Goal: Transaction & Acquisition: Purchase product/service

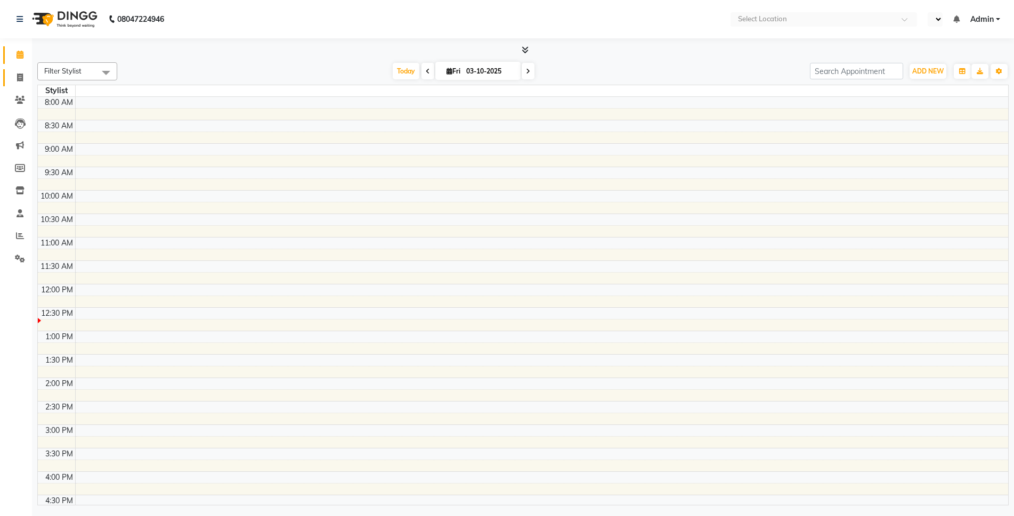
select select "en"
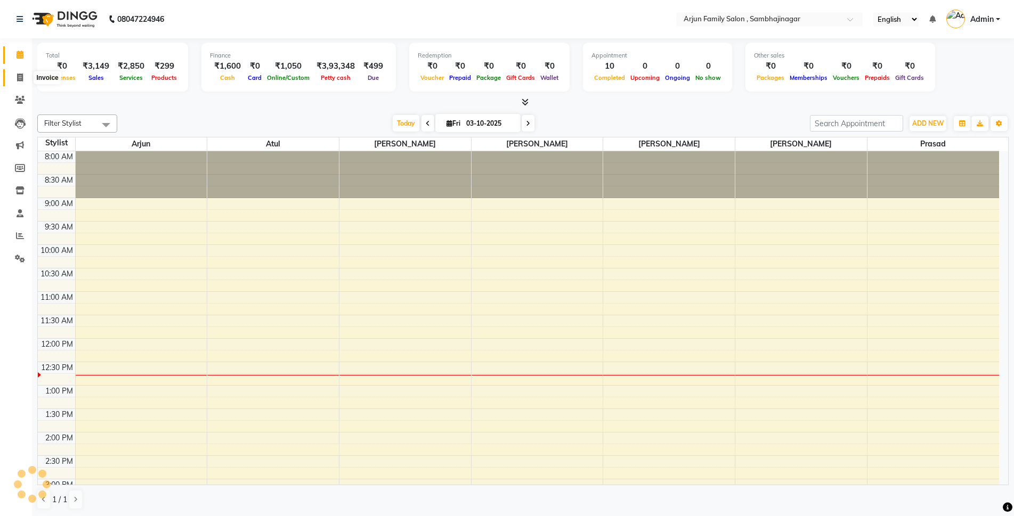
click at [15, 73] on span at bounding box center [20, 78] width 19 height 12
select select "service"
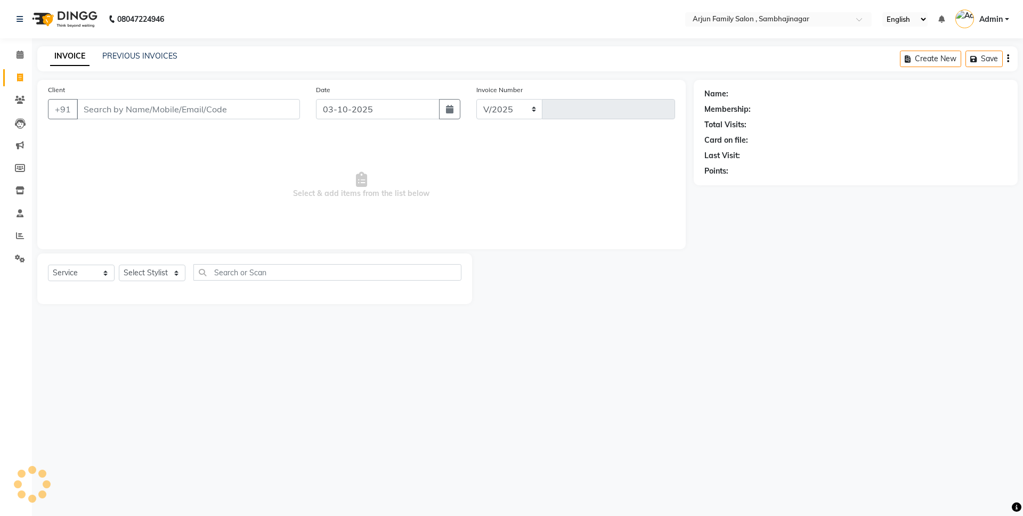
select select "6947"
type input "4484"
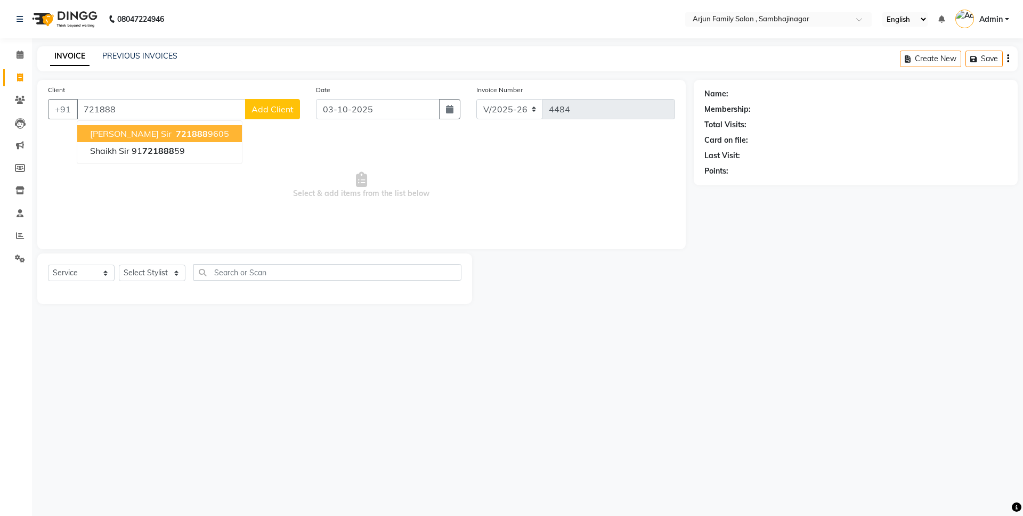
click at [186, 130] on button "pravin sir 721888 9605" at bounding box center [159, 133] width 165 height 17
type input "7218889605"
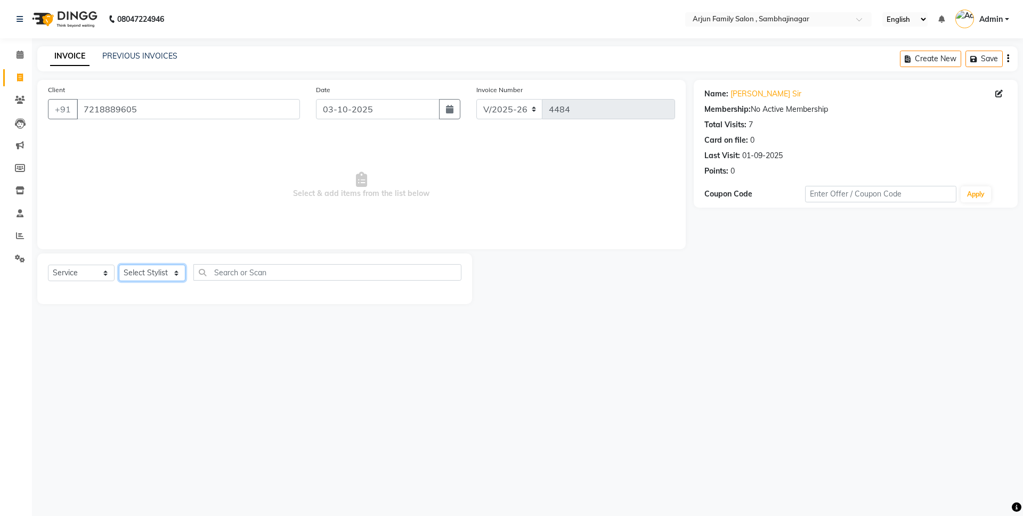
click at [143, 268] on select "Select Stylist arjun atul ganesh ravan kishor pavan prasad yashvanti" at bounding box center [152, 273] width 67 height 17
select select "54803"
click at [119, 265] on select "Select Stylist arjun atul ganesh ravan kishor pavan prasad yashvanti" at bounding box center [152, 273] width 67 height 17
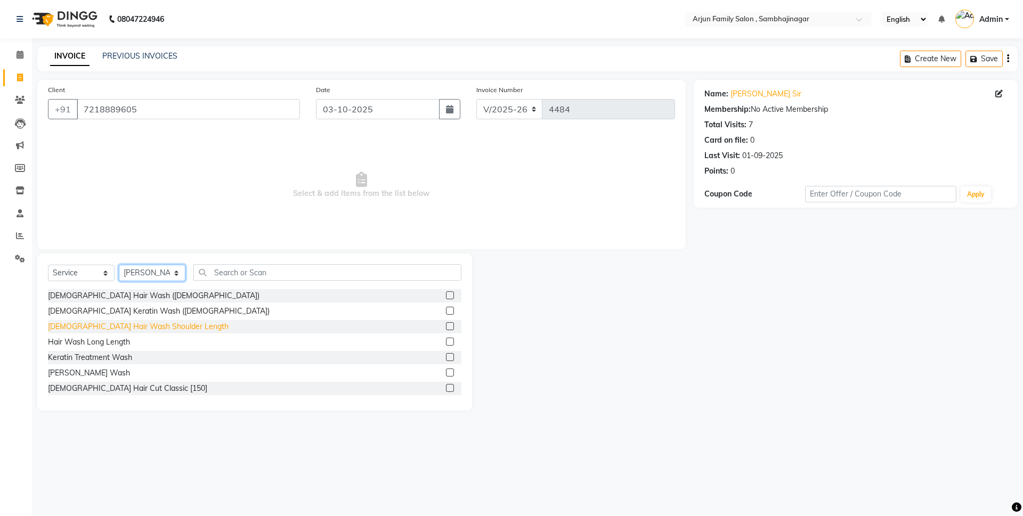
scroll to position [53, 0]
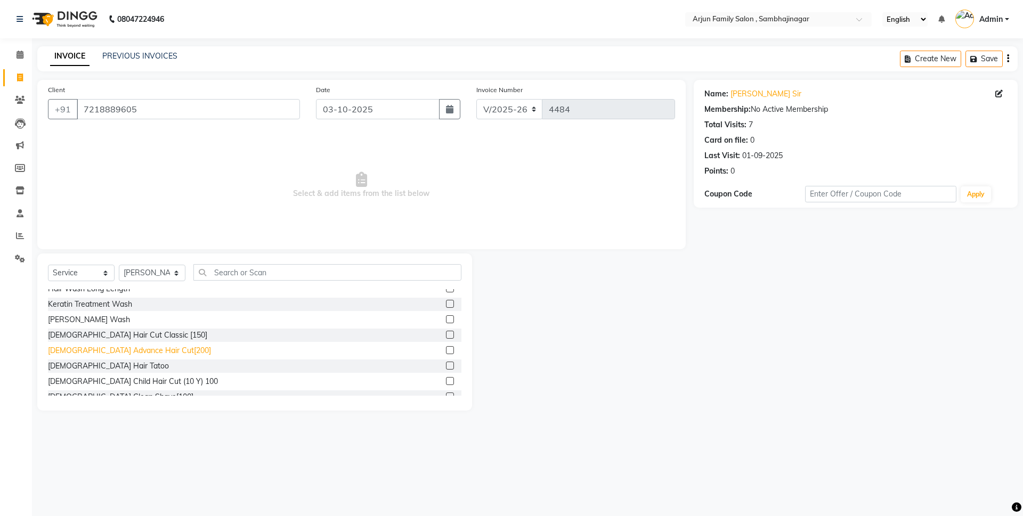
click at [126, 348] on div "Male Advance Hair Cut[200]" at bounding box center [129, 350] width 163 height 11
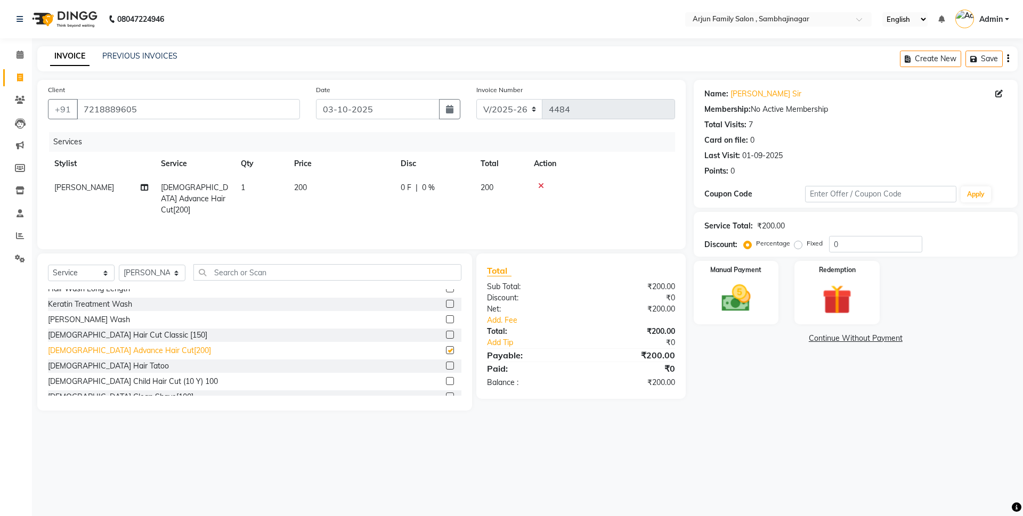
checkbox input "false"
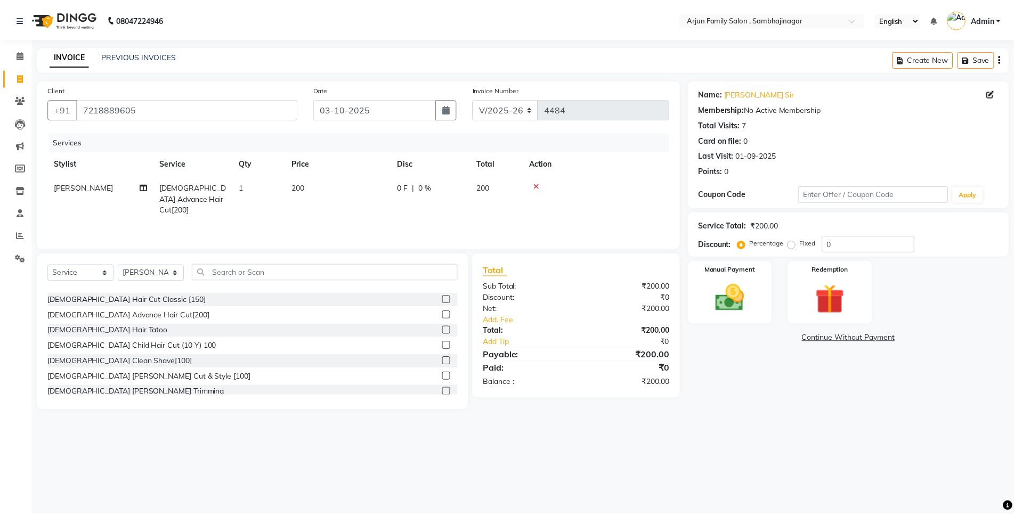
scroll to position [107, 0]
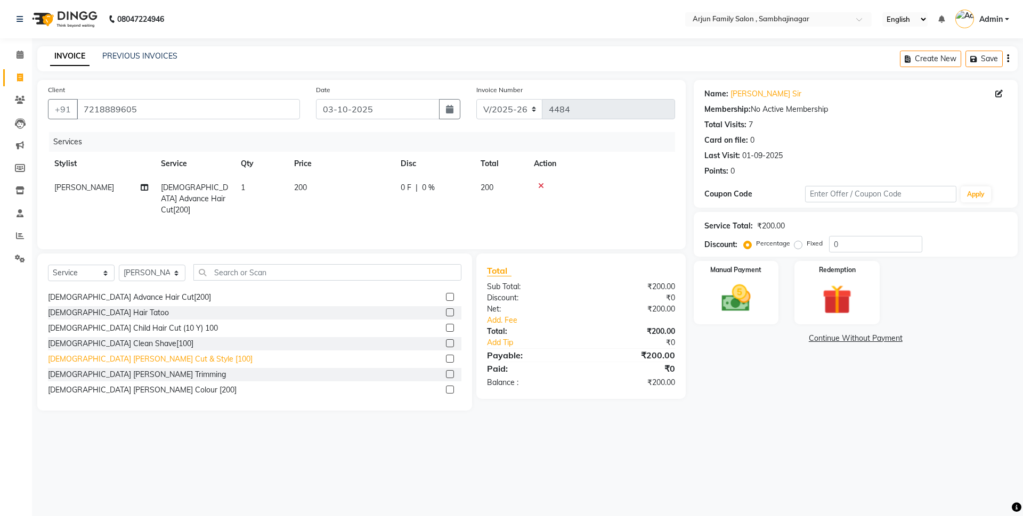
click at [128, 359] on div "Male Beard Cut & Style [100]" at bounding box center [150, 359] width 205 height 11
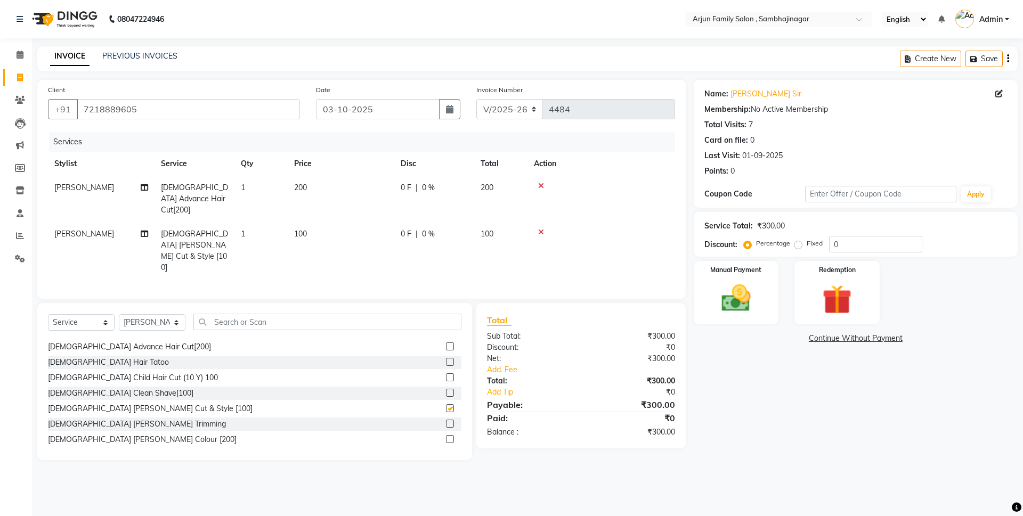
checkbox input "false"
click at [741, 291] on img at bounding box center [736, 298] width 50 height 35
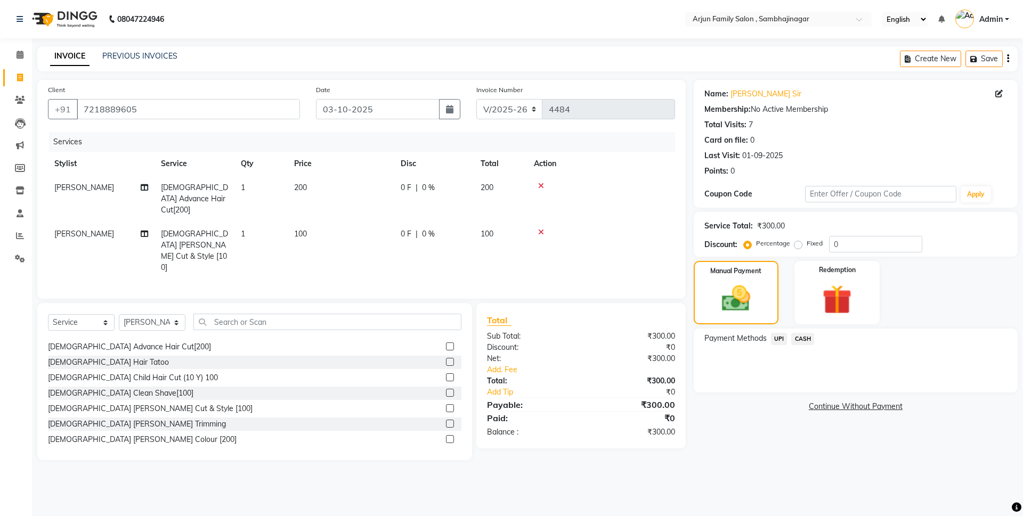
click at [774, 334] on span "UPI" at bounding box center [779, 339] width 17 height 12
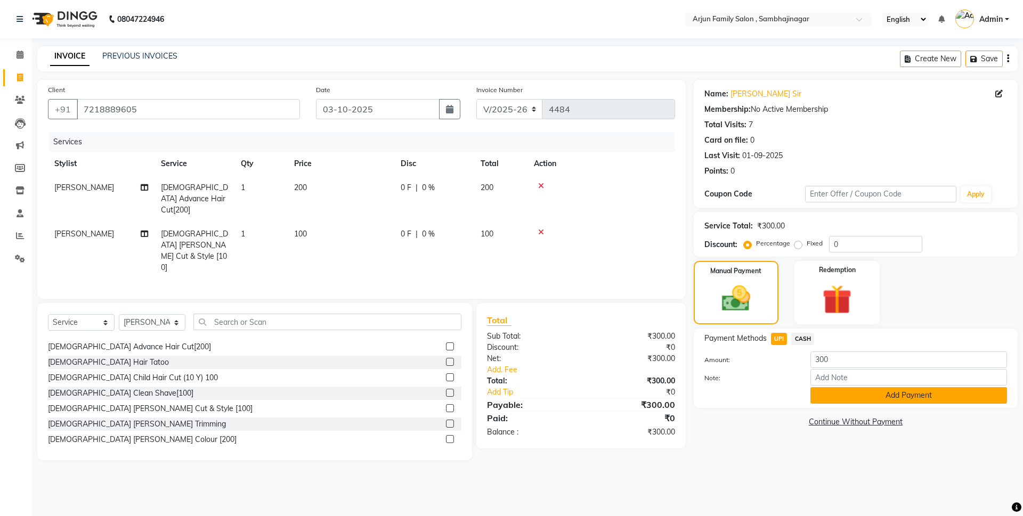
click at [820, 396] on button "Add Payment" at bounding box center [908, 395] width 197 height 17
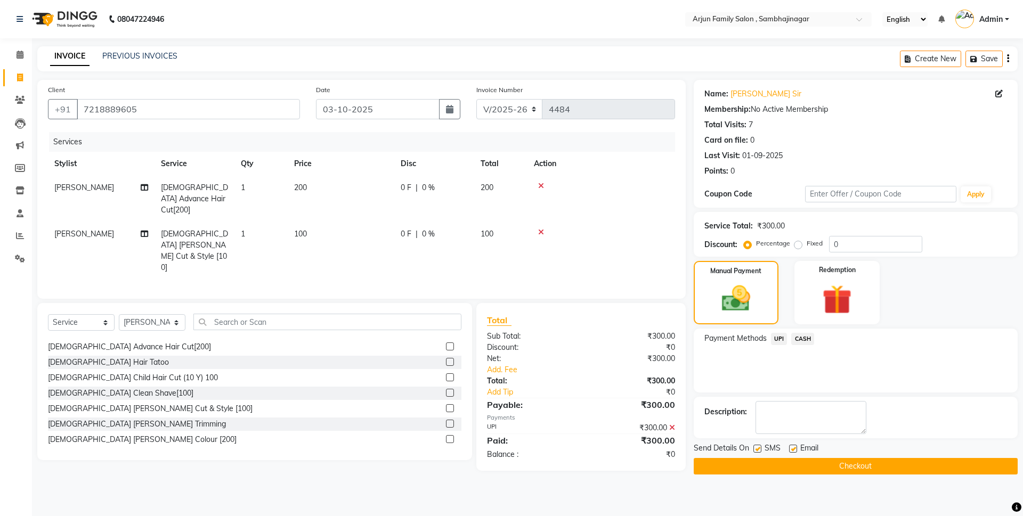
drag, startPoint x: 824, startPoint y: 454, endPoint x: 826, endPoint y: 463, distance: 9.6
click at [826, 463] on div "Send Details On SMS Email Checkout" at bounding box center [855, 459] width 324 height 32
click at [913, 464] on button "Checkout" at bounding box center [855, 466] width 324 height 17
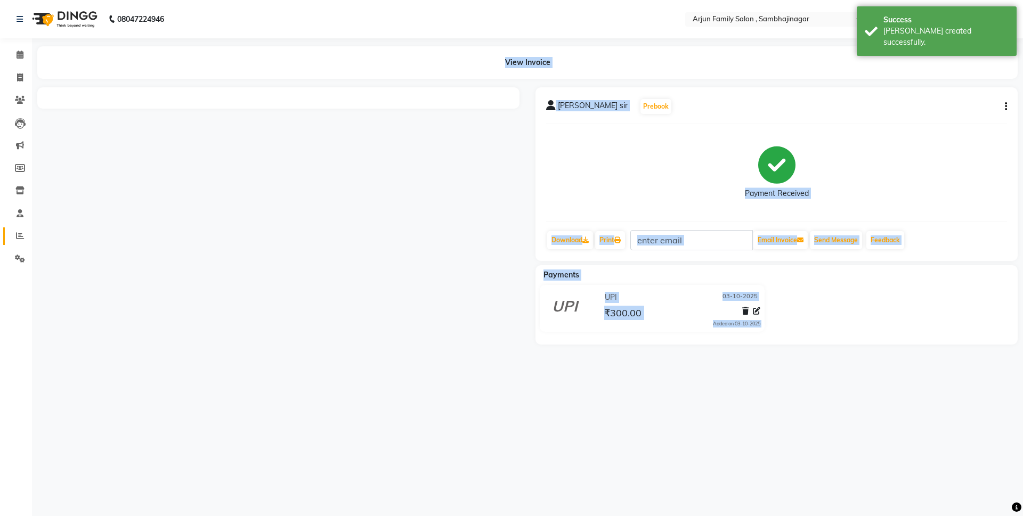
click at [17, 235] on icon at bounding box center [20, 236] width 8 height 8
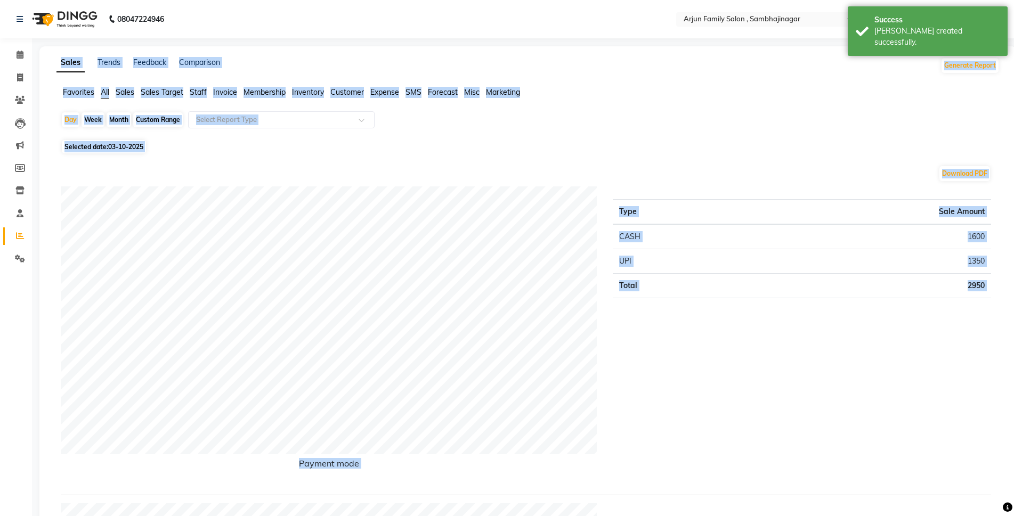
scroll to position [320, 0]
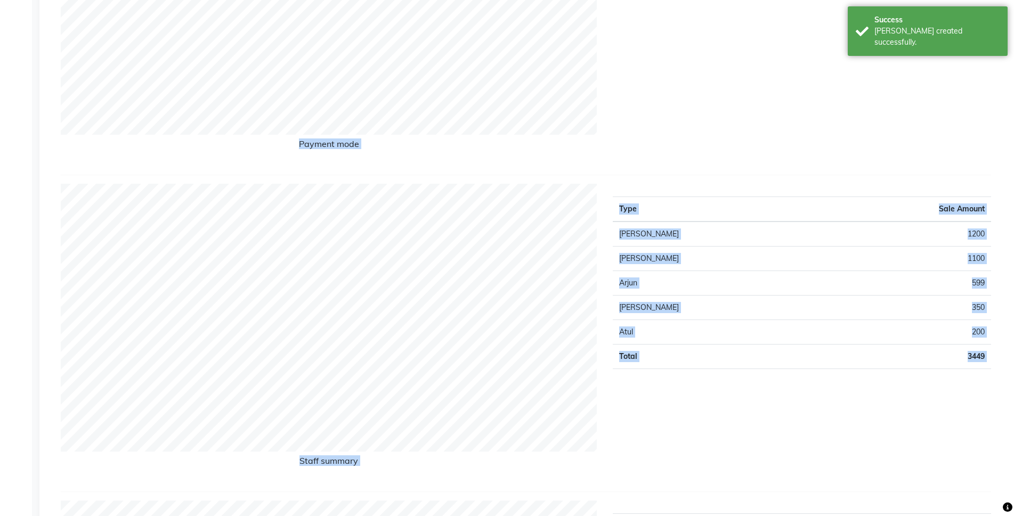
click at [691, 152] on div "Type Sale Amount CASH 1600 UPI 1350 Total 2950" at bounding box center [802, 16] width 394 height 299
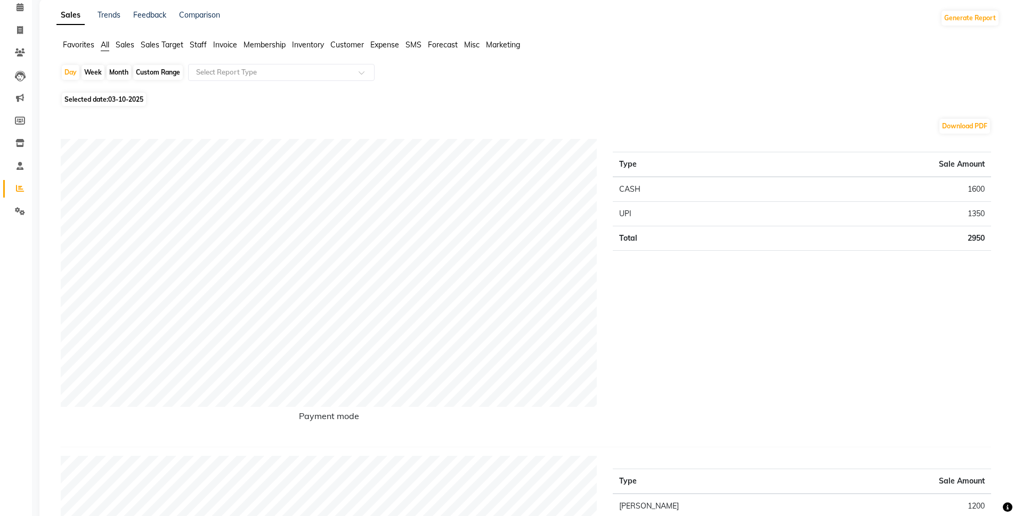
scroll to position [0, 0]
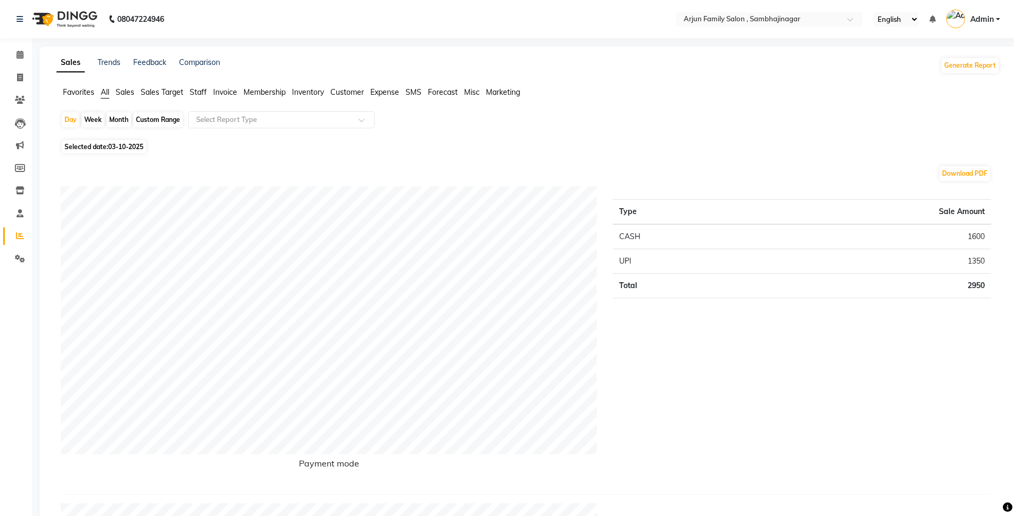
click at [125, 123] on div "Month" at bounding box center [119, 119] width 25 height 15
select select "10"
select select "2025"
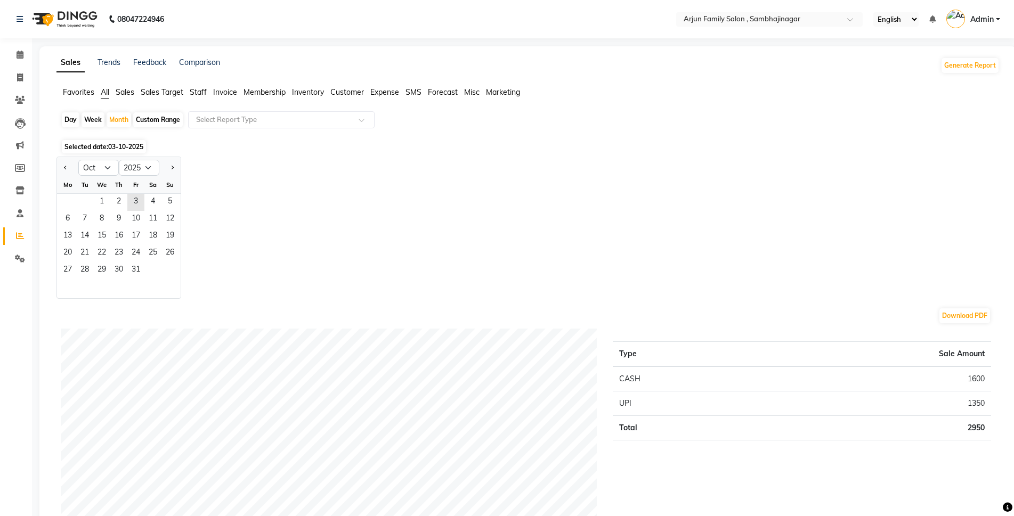
click at [75, 117] on div "Day" at bounding box center [71, 119] width 18 height 15
select select "10"
select select "2025"
click at [120, 205] on span "2" at bounding box center [118, 202] width 17 height 17
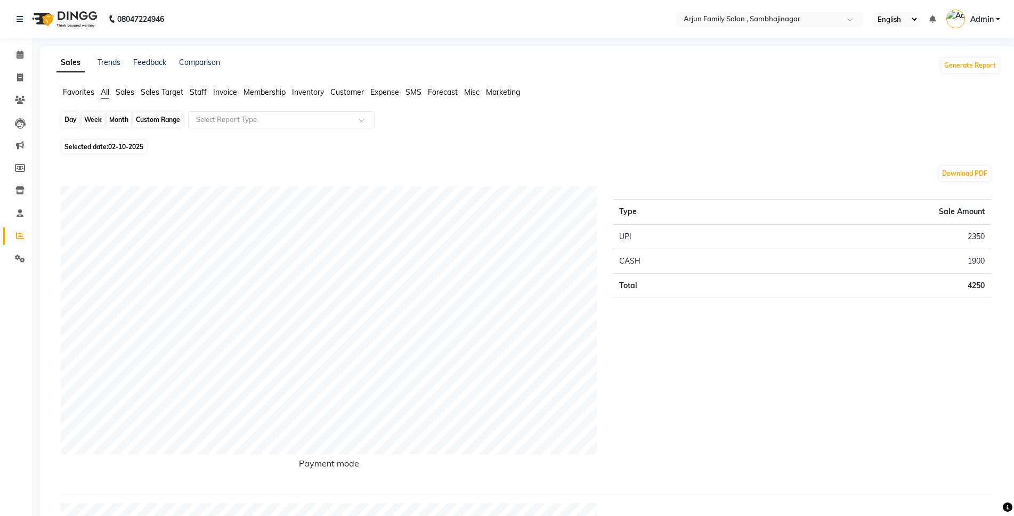
click at [67, 116] on div "Day" at bounding box center [71, 119] width 18 height 15
select select "10"
select select "2025"
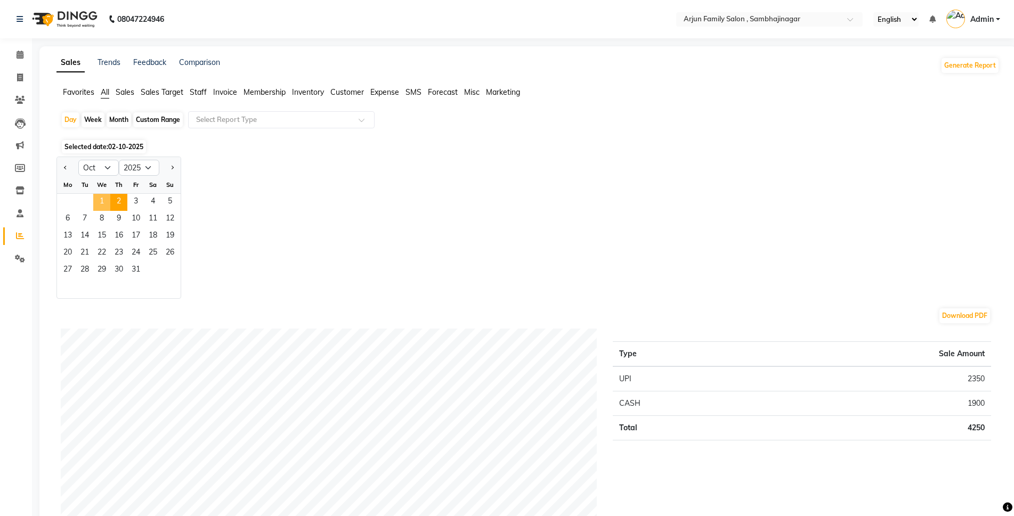
click at [106, 206] on span "1" at bounding box center [101, 202] width 17 height 17
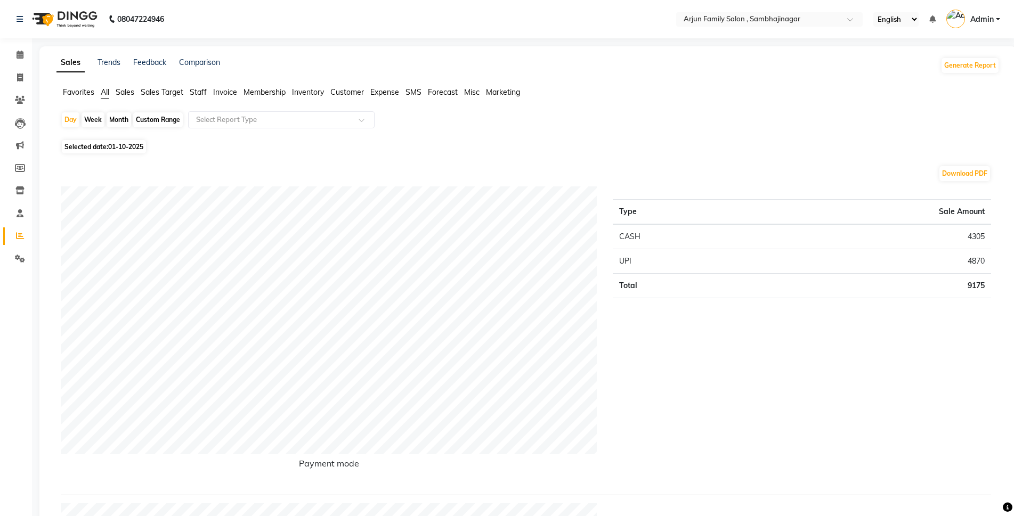
click at [98, 145] on span "Selected date: 01-10-2025" at bounding box center [104, 146] width 84 height 13
select select "10"
select select "2025"
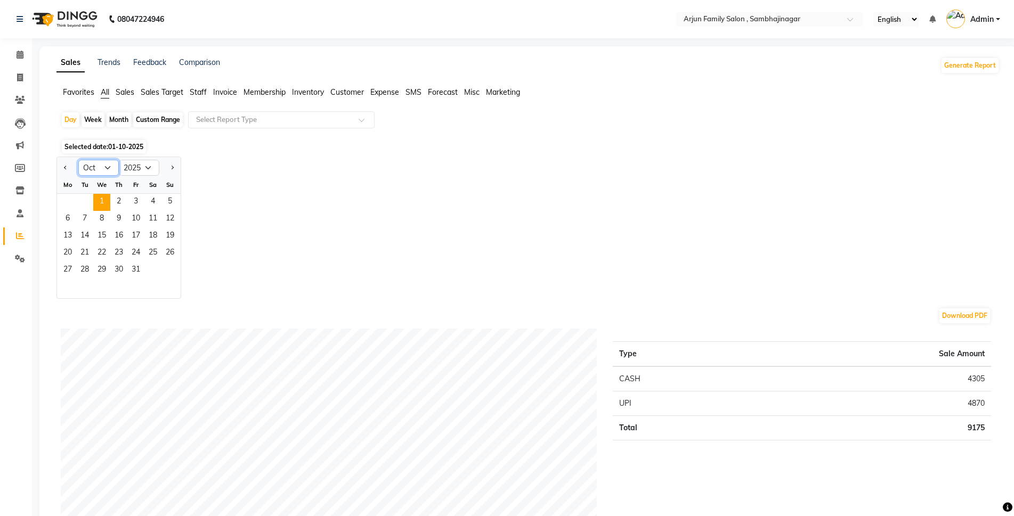
click at [93, 163] on select "Jan Feb Mar Apr May Jun Jul Aug Sep Oct Nov Dec" at bounding box center [98, 168] width 40 height 16
select select "8"
click at [78, 160] on select "Jan Feb Mar Apr May Jun Jul Aug Sep Oct Nov Dec" at bounding box center [98, 168] width 40 height 16
click at [152, 273] on span "30" at bounding box center [152, 270] width 17 height 17
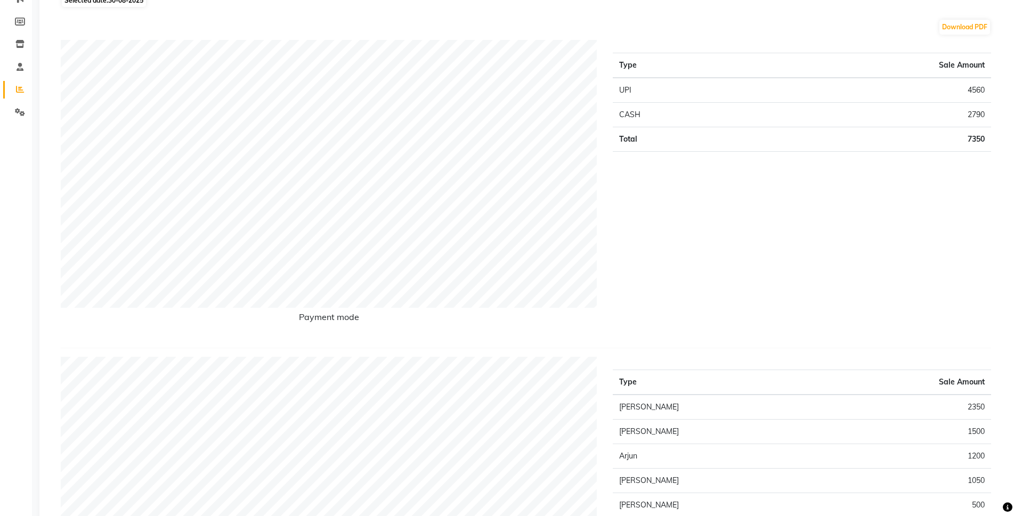
scroll to position [107, 0]
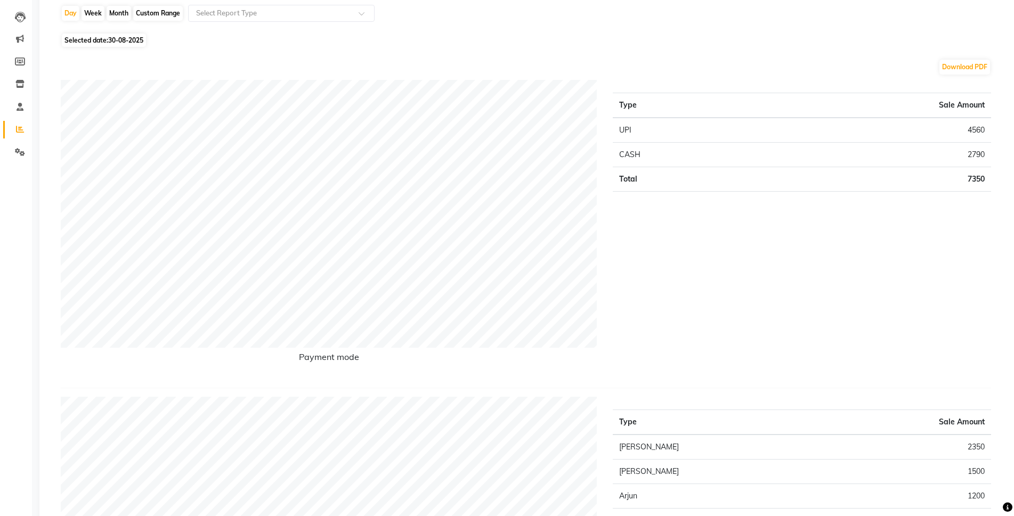
click at [128, 35] on span "Selected date: 30-08-2025" at bounding box center [104, 40] width 84 height 13
select select "8"
select select "2025"
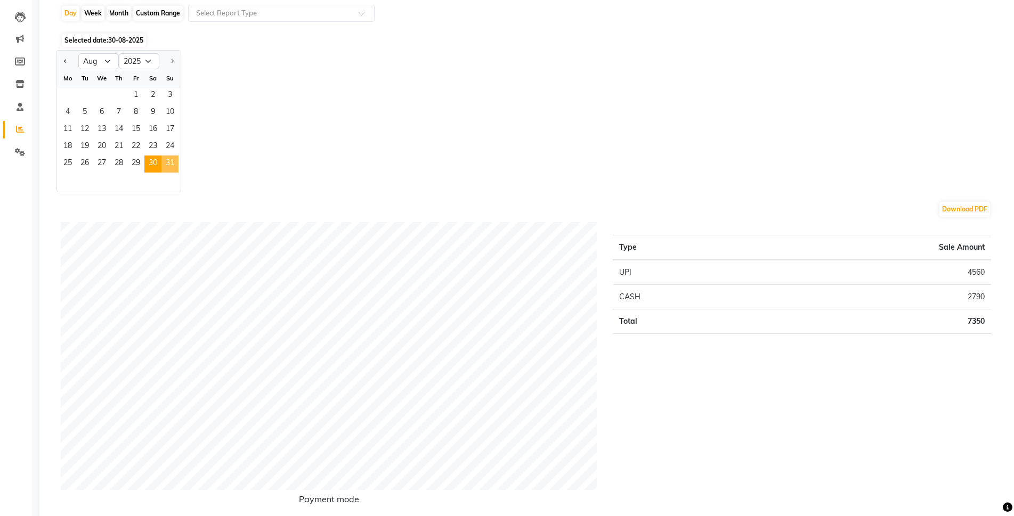
click at [176, 166] on span "31" at bounding box center [169, 164] width 17 height 17
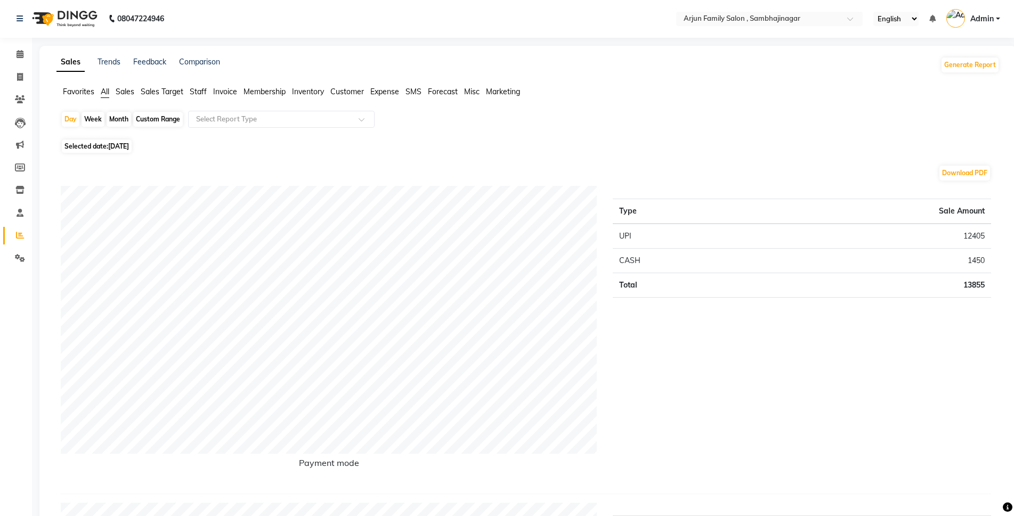
scroll to position [0, 0]
click at [81, 150] on span "Selected date: 31-08-2025" at bounding box center [97, 146] width 70 height 13
select select "8"
select select "2025"
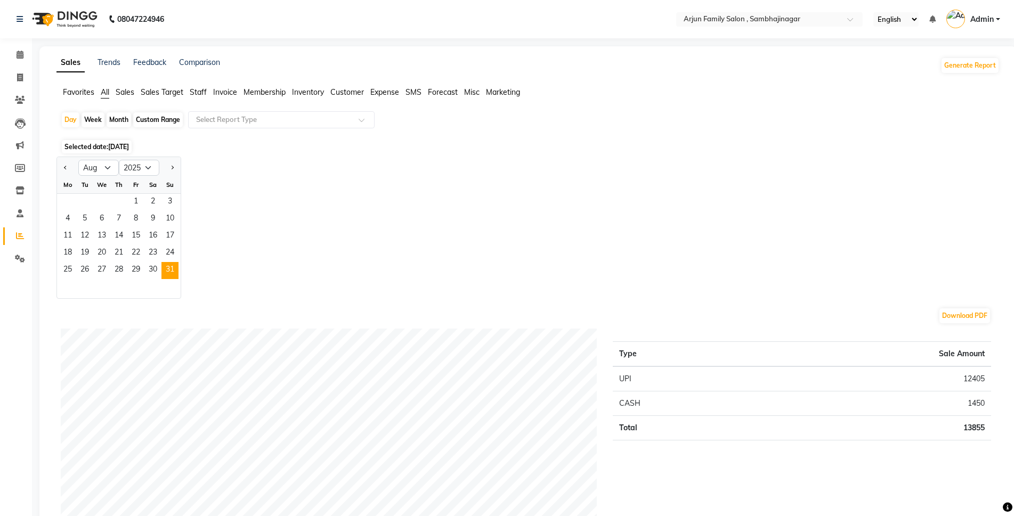
click at [85, 120] on div "Week" at bounding box center [92, 119] width 23 height 15
select select "8"
select select "2025"
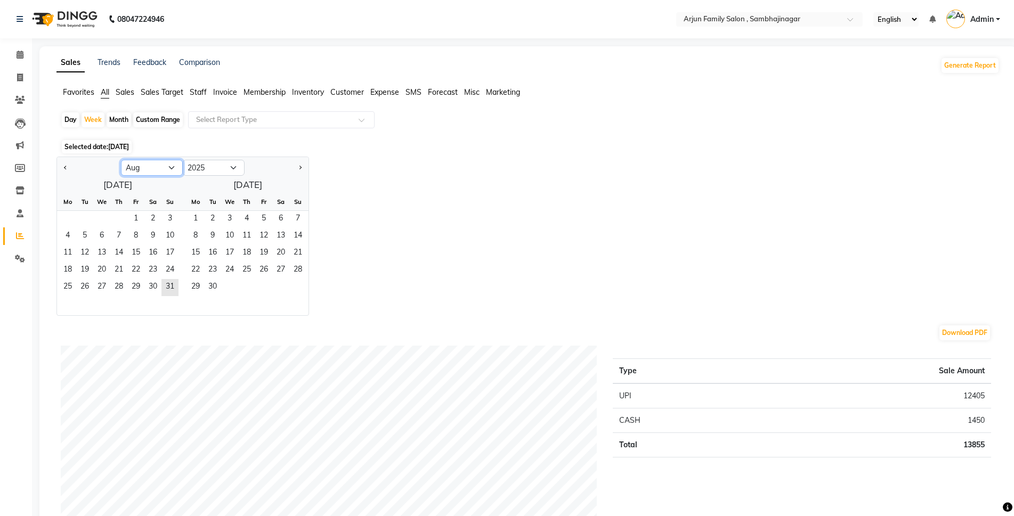
click at [155, 169] on select "Jan Feb Mar Apr May Jun Jul Aug Sep Oct Nov Dec" at bounding box center [152, 168] width 62 height 16
select select "9"
click at [121, 160] on select "Jan Feb Mar Apr May Jun Jul Aug Sep Oct Nov Dec" at bounding box center [152, 168] width 62 height 16
click at [70, 215] on span "1" at bounding box center [67, 219] width 17 height 17
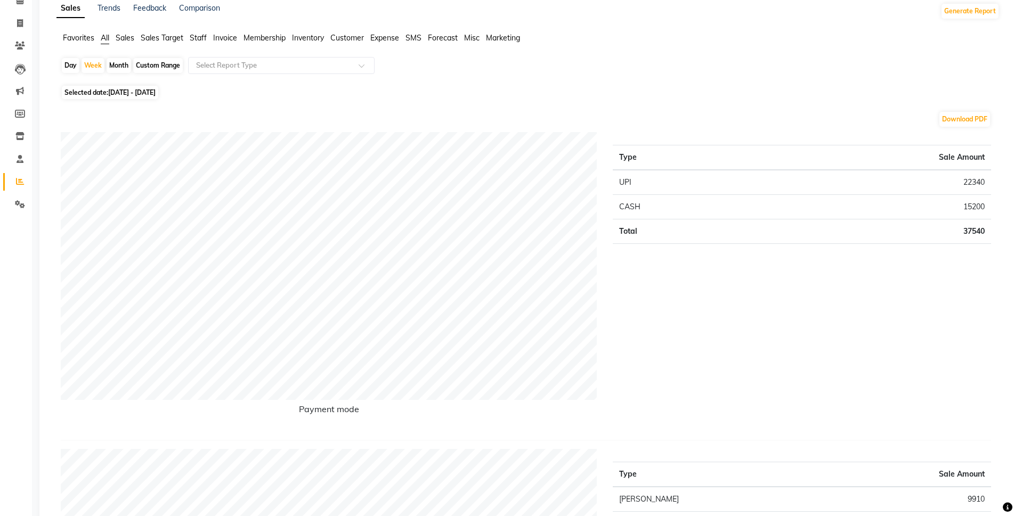
scroll to position [53, 0]
click at [137, 96] on span "01-09-2025 - 07-09-2025" at bounding box center [131, 93] width 47 height 8
select select "9"
select select "2025"
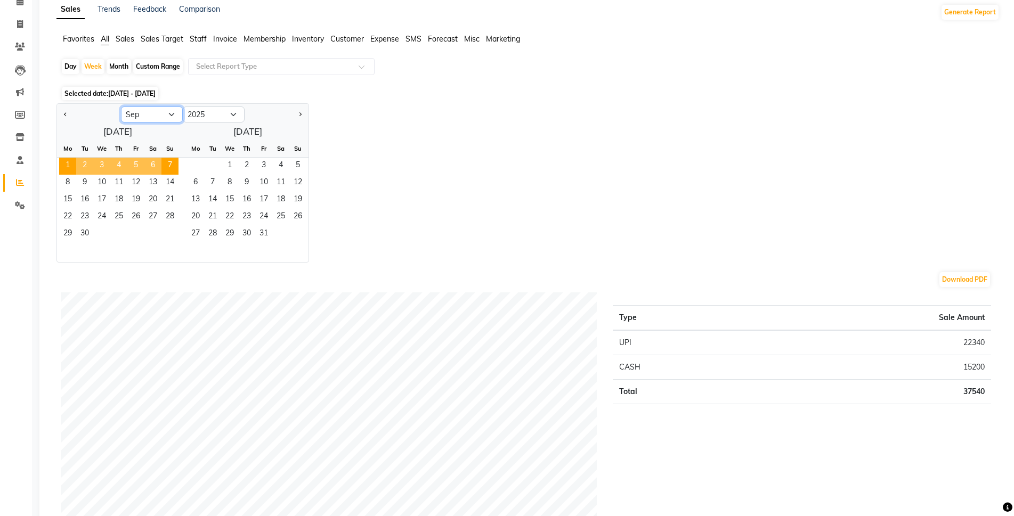
click at [160, 110] on select "Jan Feb Mar Apr May Jun Jul Aug Sep Oct Nov Dec" at bounding box center [152, 115] width 62 height 16
click at [121, 107] on select "Jan Feb Mar Apr May Jun Jul Aug Sep Oct Nov Dec" at bounding box center [152, 115] width 62 height 16
click at [61, 160] on span "1" at bounding box center [67, 166] width 17 height 17
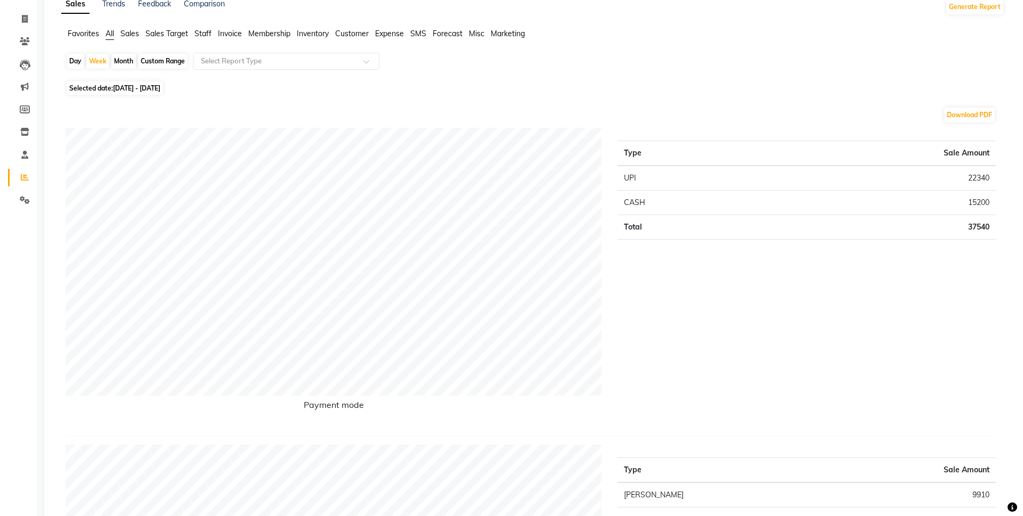
scroll to position [0, 0]
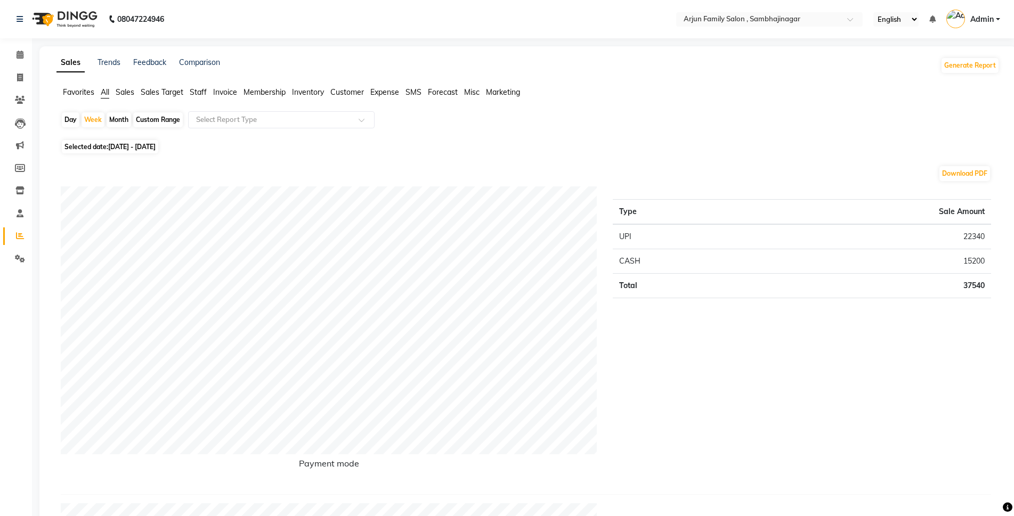
click at [143, 146] on span "01-09-2025 - 07-09-2025" at bounding box center [131, 147] width 47 height 8
select select "9"
select select "2025"
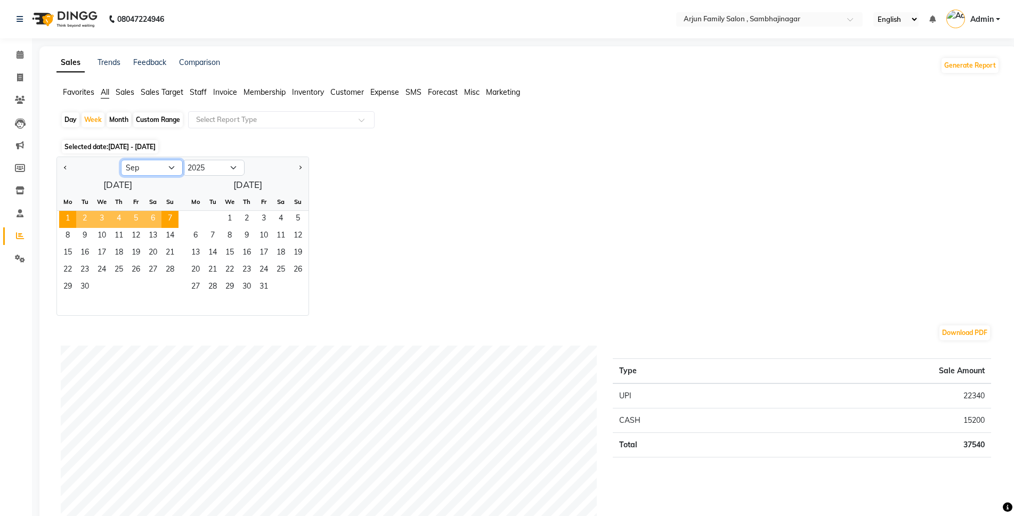
click at [153, 168] on select "Jan Feb Mar Apr May Jun Jul Aug Sep Oct Nov Dec" at bounding box center [152, 168] width 62 height 16
click at [121, 160] on select "Jan Feb Mar Apr May Jun Jul Aug Sep Oct Nov Dec" at bounding box center [152, 168] width 62 height 16
click at [69, 219] on span "1" at bounding box center [67, 219] width 17 height 17
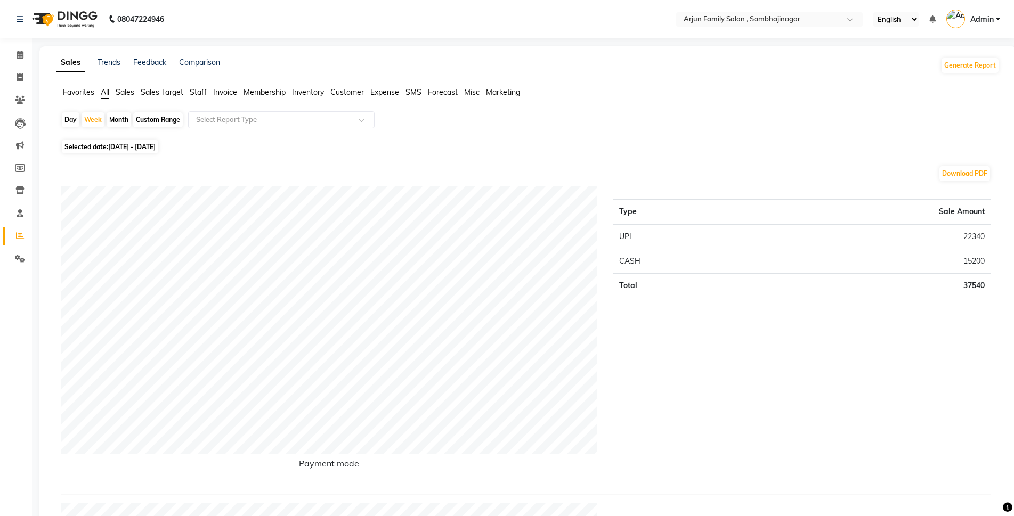
click at [72, 120] on div "Day" at bounding box center [71, 119] width 18 height 15
select select "9"
select select "2025"
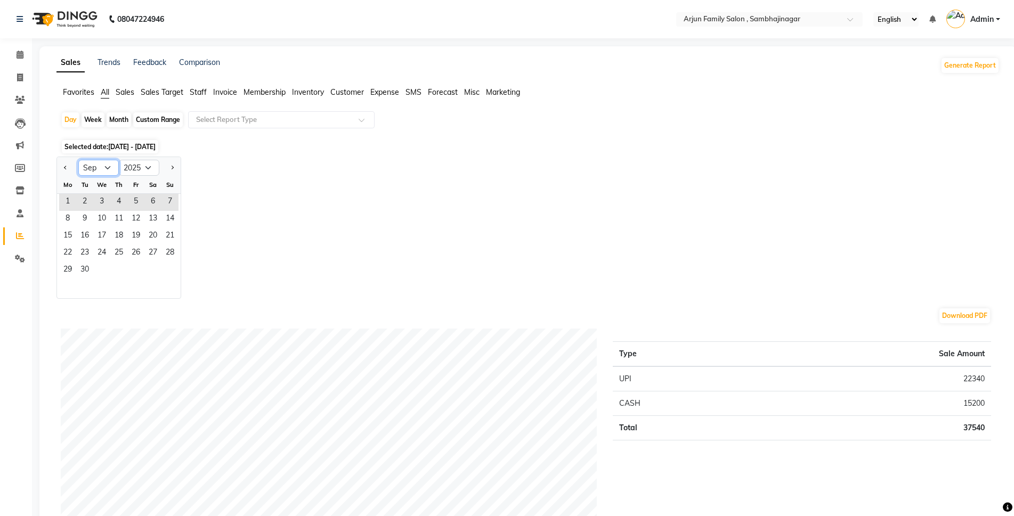
click at [109, 166] on select "Jan Feb Mar Apr May Jun Jul Aug Sep Oct Nov Dec" at bounding box center [98, 168] width 40 height 16
click at [78, 160] on select "Jan Feb Mar Apr May Jun Jul Aug Sep Oct Nov Dec" at bounding box center [98, 168] width 40 height 16
click at [21, 79] on icon at bounding box center [20, 78] width 6 height 8
select select "service"
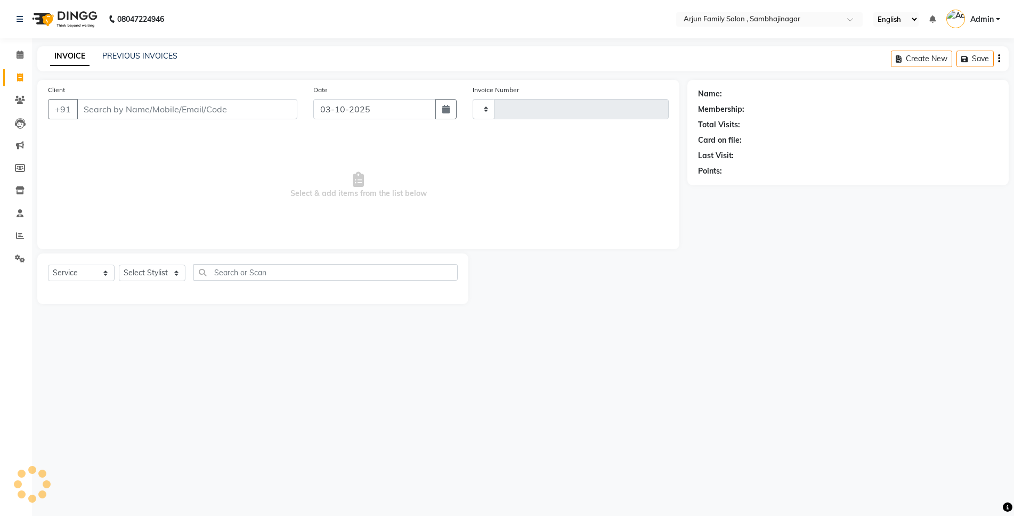
type input "4485"
select select "6947"
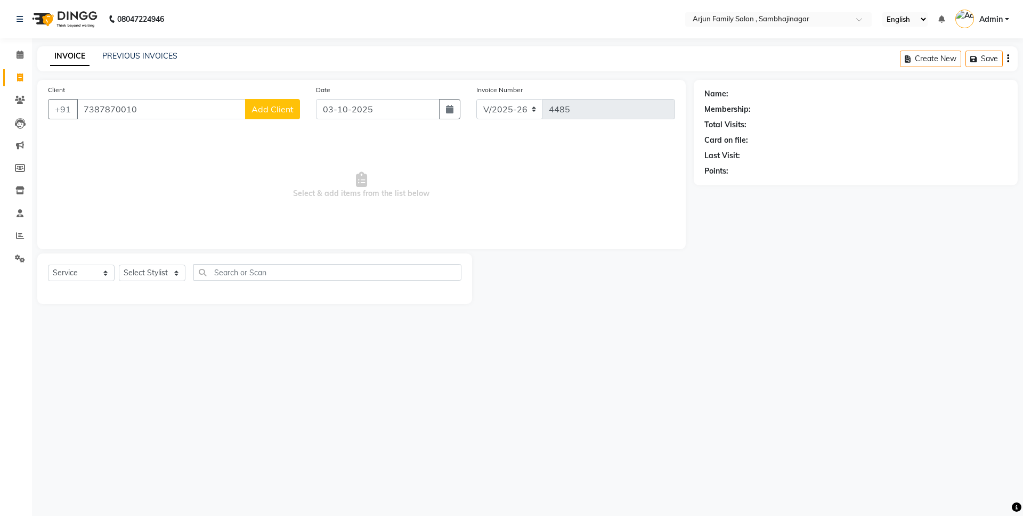
type input "7387870010"
click at [255, 101] on button "Add Client" at bounding box center [272, 109] width 55 height 20
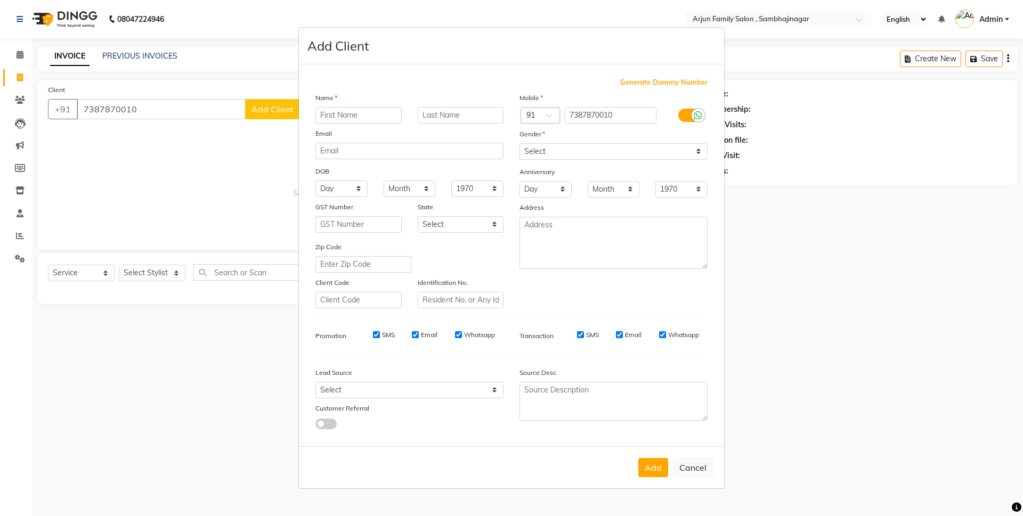
click at [353, 105] on div "Name" at bounding box center [409, 99] width 204 height 15
click at [350, 108] on input "text" at bounding box center [358, 115] width 86 height 17
type input "shukh sir"
click at [536, 146] on select "Select Male Female Other Prefer Not To Say" at bounding box center [613, 151] width 188 height 17
select select "male"
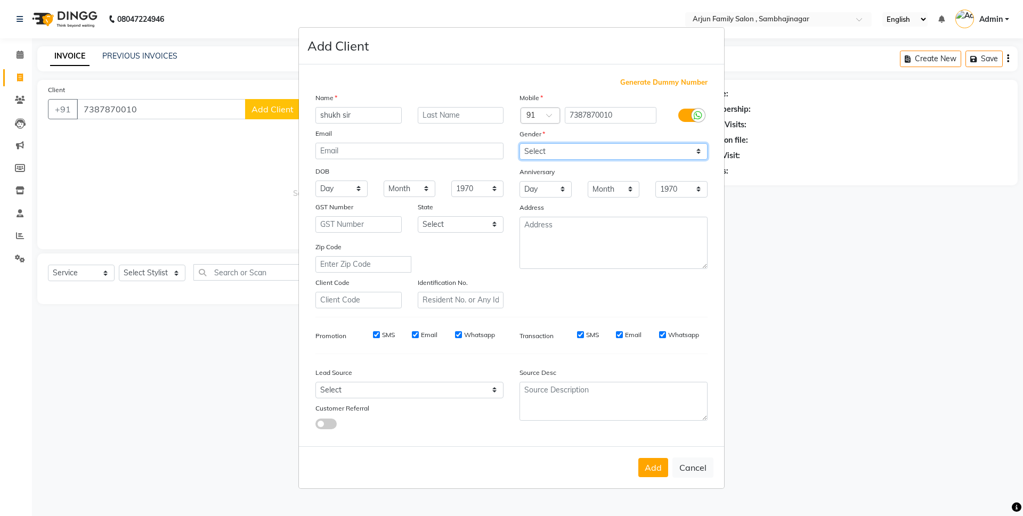
click at [519, 143] on select "Select Male Female Other Prefer Not To Say" at bounding box center [613, 151] width 188 height 17
drag, startPoint x: 664, startPoint y: 468, endPoint x: 227, endPoint y: 346, distance: 454.0
click at [660, 466] on button "Add" at bounding box center [653, 467] width 30 height 19
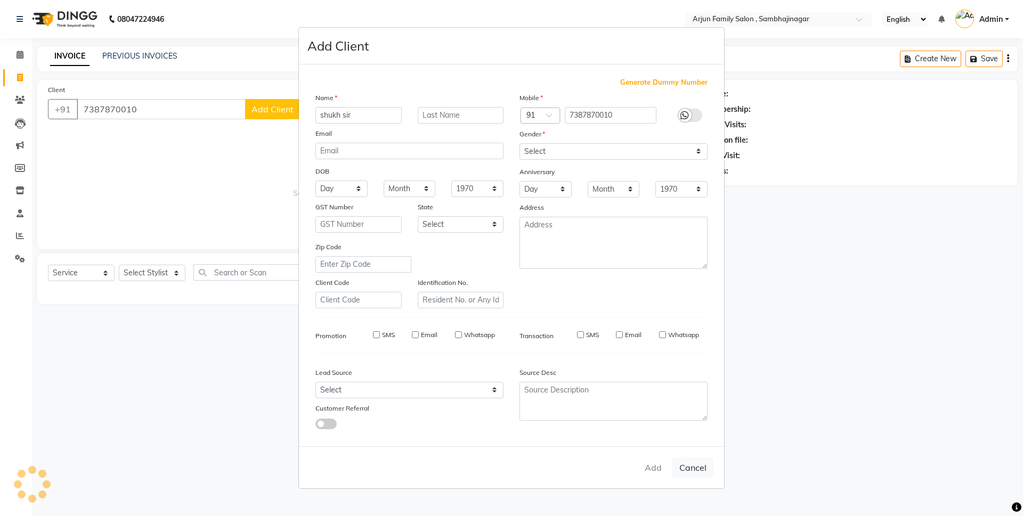
select select
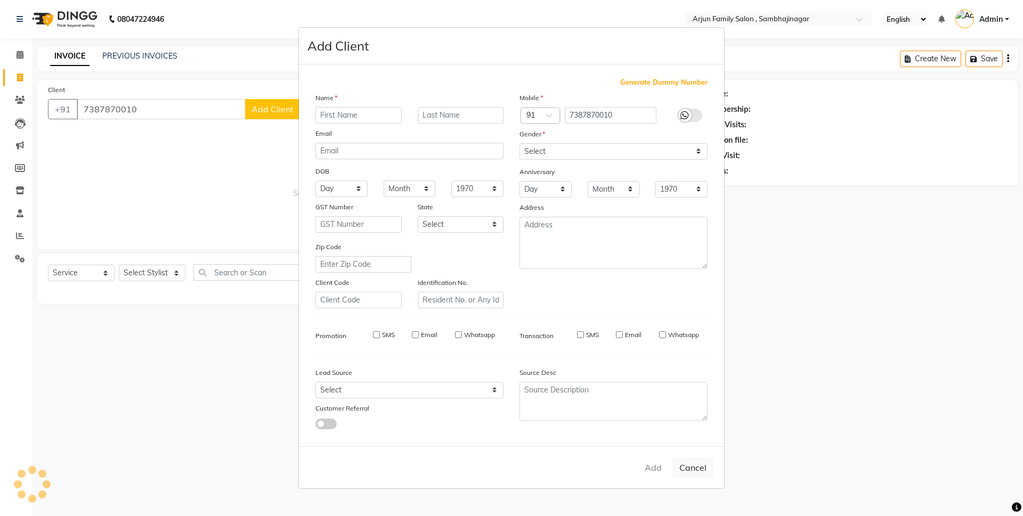
select select
checkbox input "false"
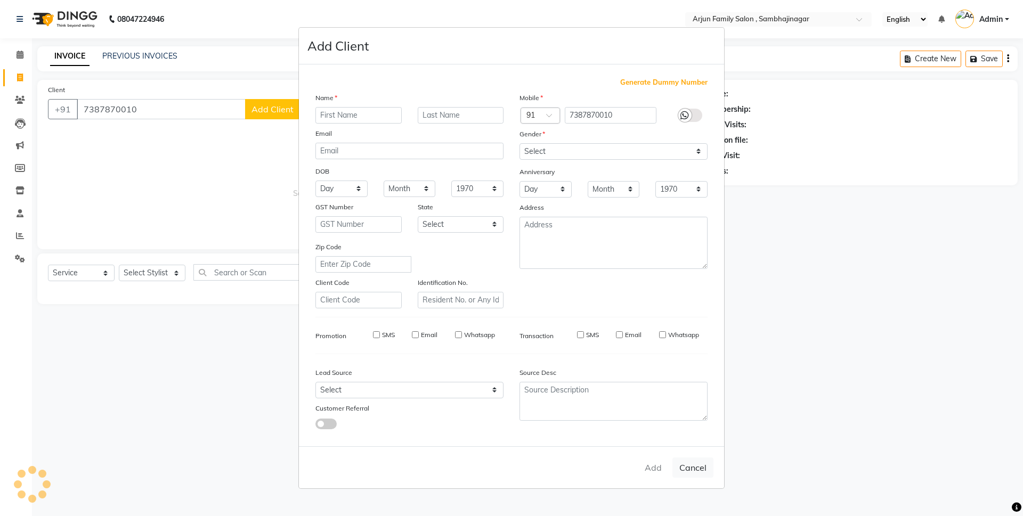
checkbox input "false"
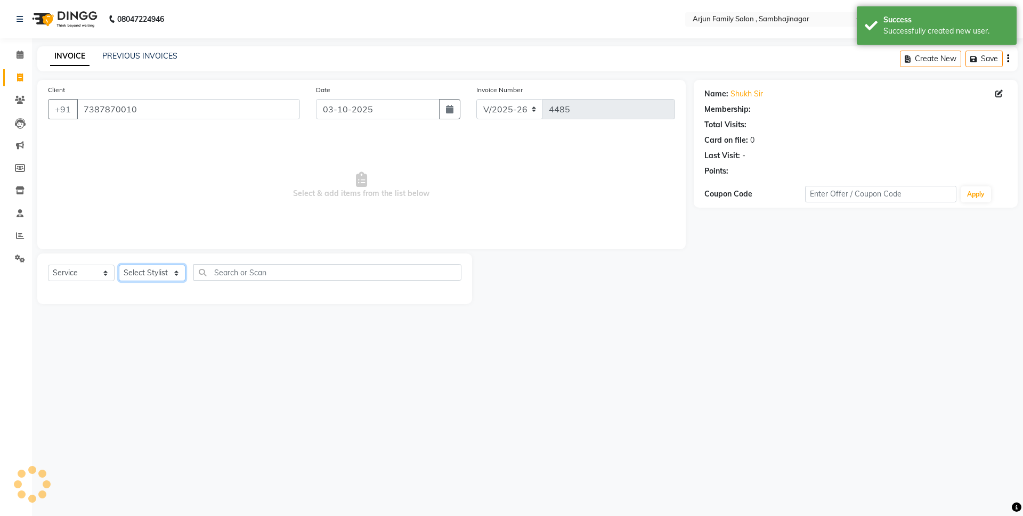
drag, startPoint x: 129, startPoint y: 272, endPoint x: 160, endPoint y: 269, distance: 31.5
click at [129, 272] on select "Select Stylist arjun atul ganesh ravan kishor pavan prasad yashvanti" at bounding box center [152, 273] width 67 height 17
select select "54806"
click at [119, 265] on select "Select Stylist arjun atul ganesh ravan kishor pavan prasad yashvanti" at bounding box center [152, 273] width 67 height 17
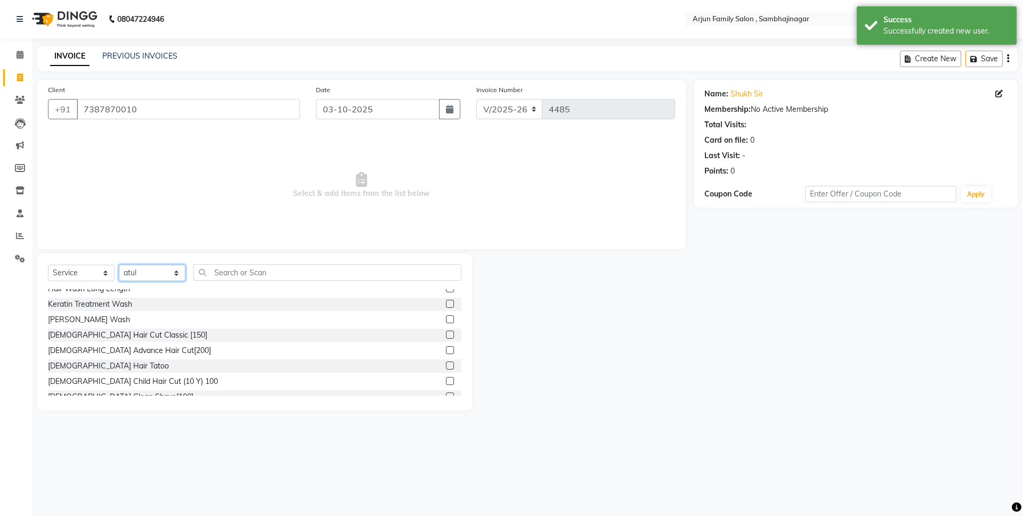
scroll to position [107, 0]
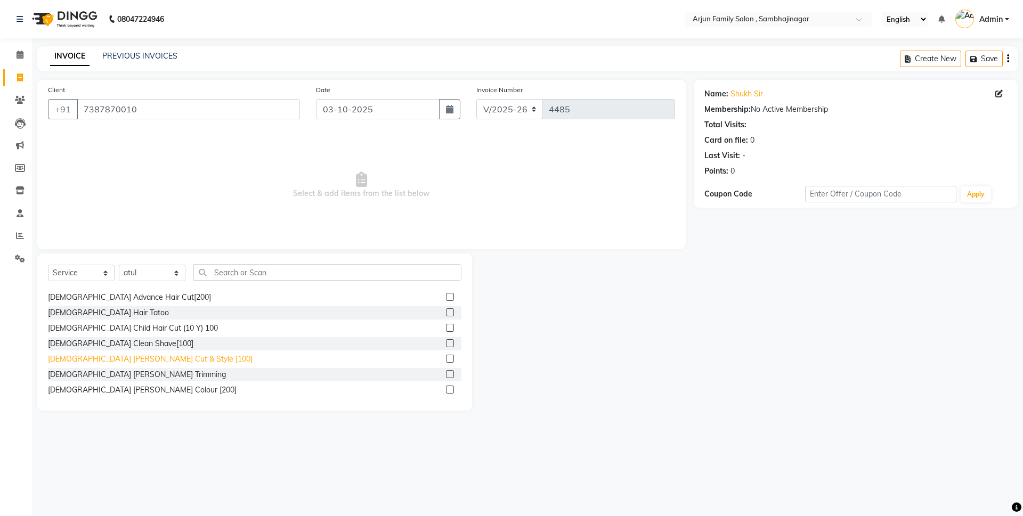
click at [135, 361] on div "Male Beard Cut & Style [100]" at bounding box center [150, 359] width 205 height 11
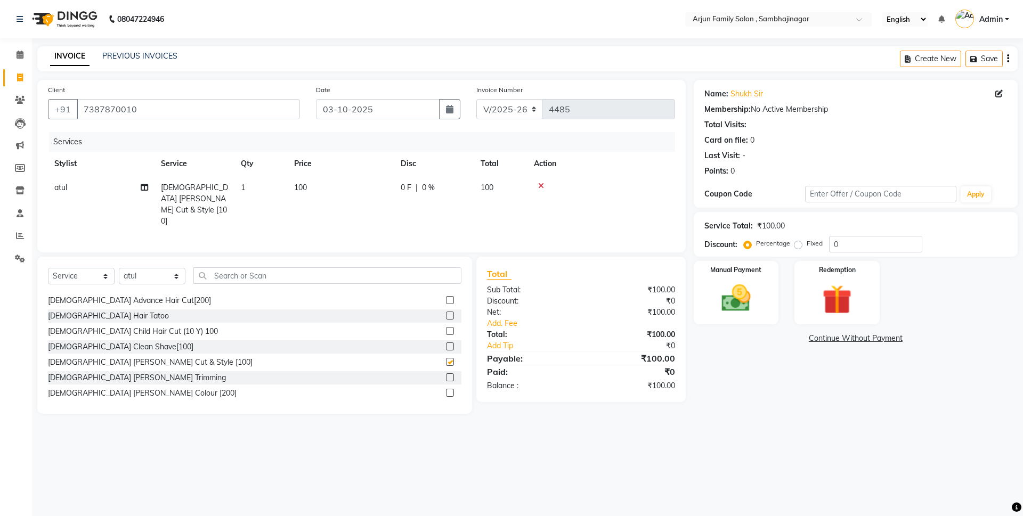
checkbox input "false"
click at [142, 326] on div "Male Child Hair Cut (10 Y) 100" at bounding box center [133, 331] width 170 height 11
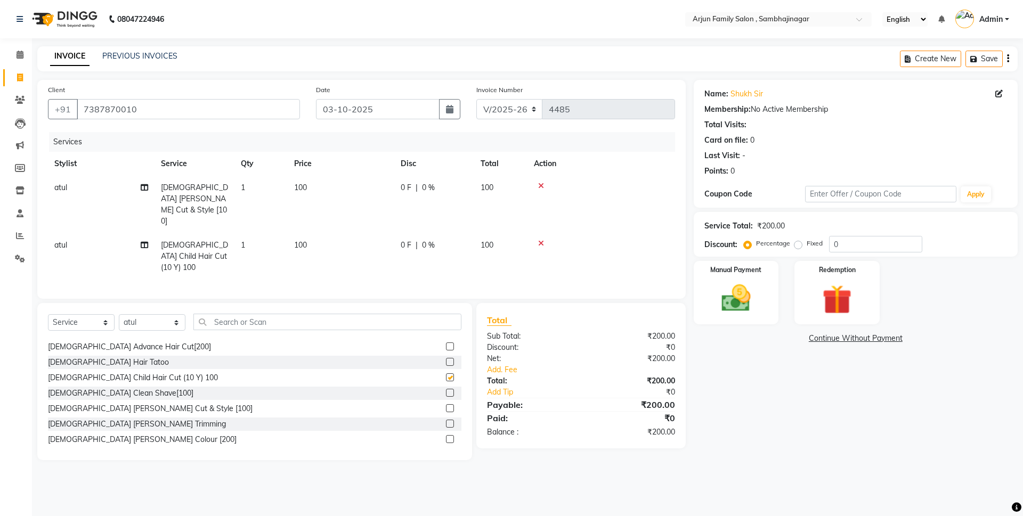
checkbox input "false"
click at [542, 183] on icon at bounding box center [541, 185] width 6 height 7
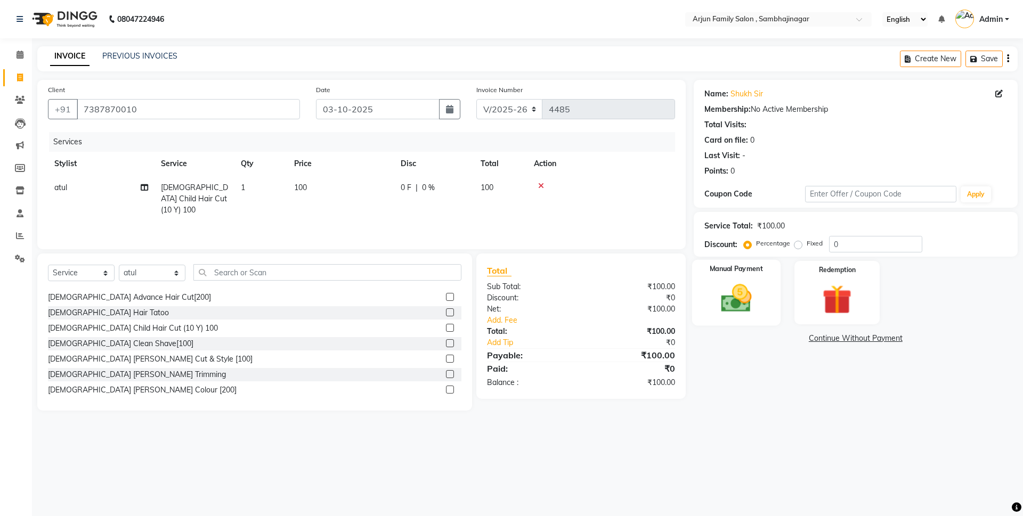
click at [715, 297] on img at bounding box center [736, 298] width 50 height 35
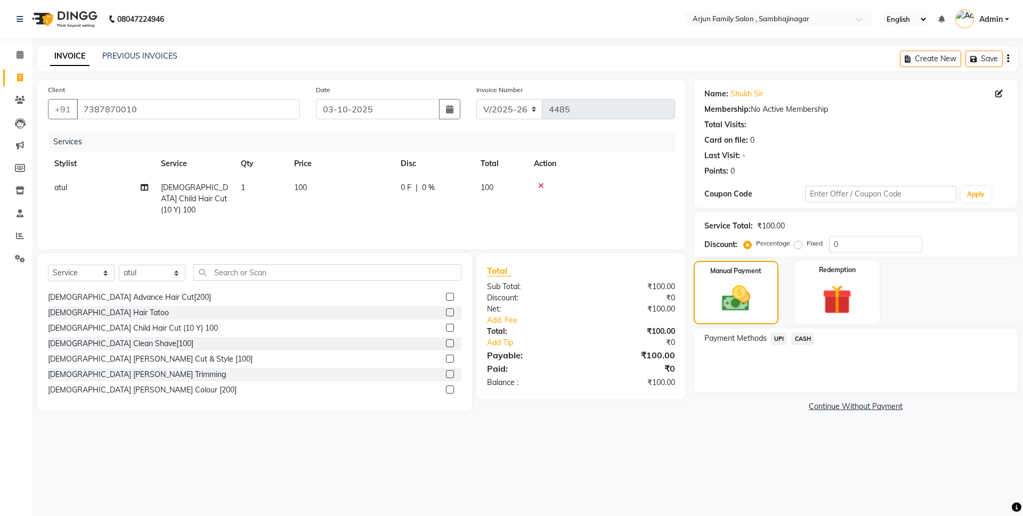
click at [802, 338] on span "CASH" at bounding box center [802, 339] width 23 height 12
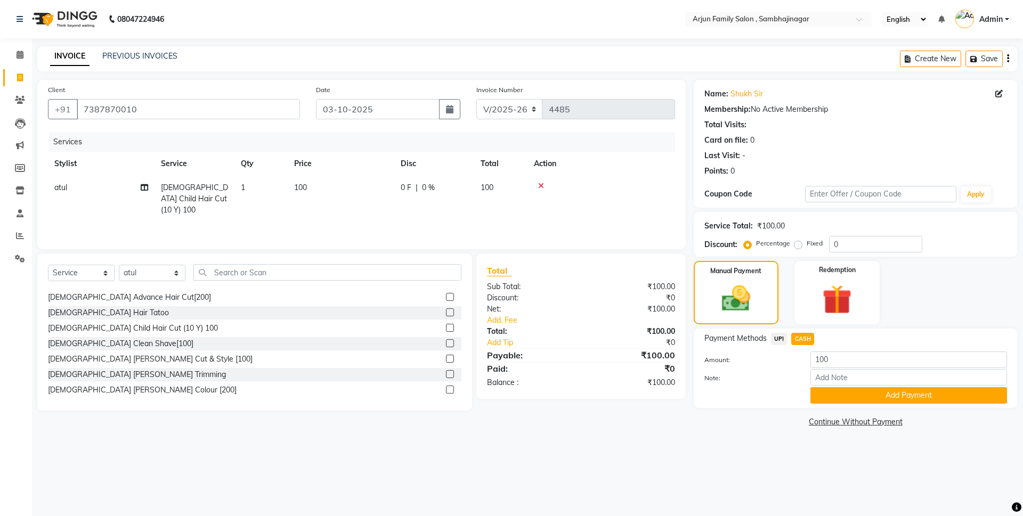
click at [840, 412] on div "Name: Shukh Sir Membership: No Active Membership Total Visits: Card on file: 0 …" at bounding box center [859, 255] width 332 height 350
click at [839, 406] on div "Payment Methods UPI CASH Amount: 100 Note: Add Payment" at bounding box center [855, 368] width 324 height 79
click at [839, 402] on button "Add Payment" at bounding box center [908, 395] width 197 height 17
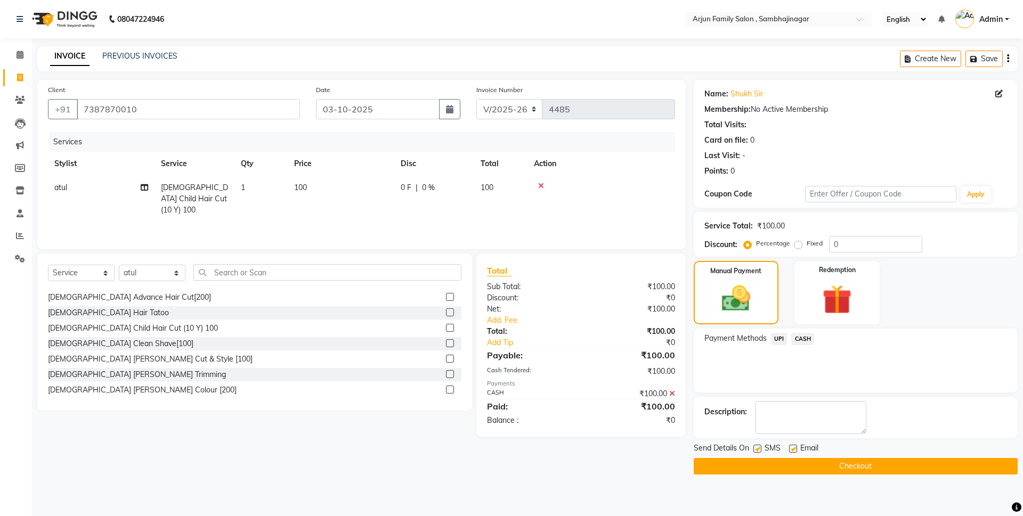
click at [867, 470] on button "Checkout" at bounding box center [855, 466] width 324 height 17
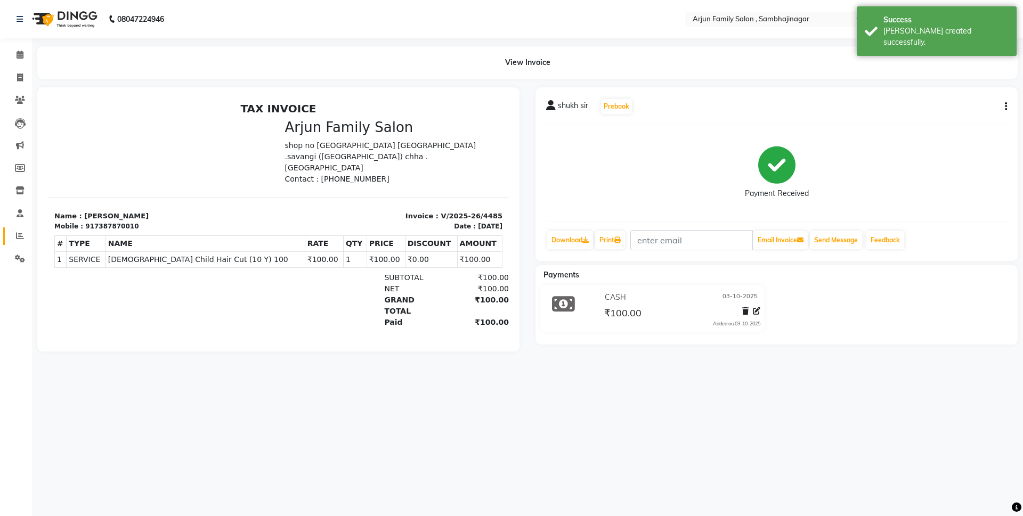
click at [23, 228] on link "Reports" at bounding box center [16, 236] width 26 height 18
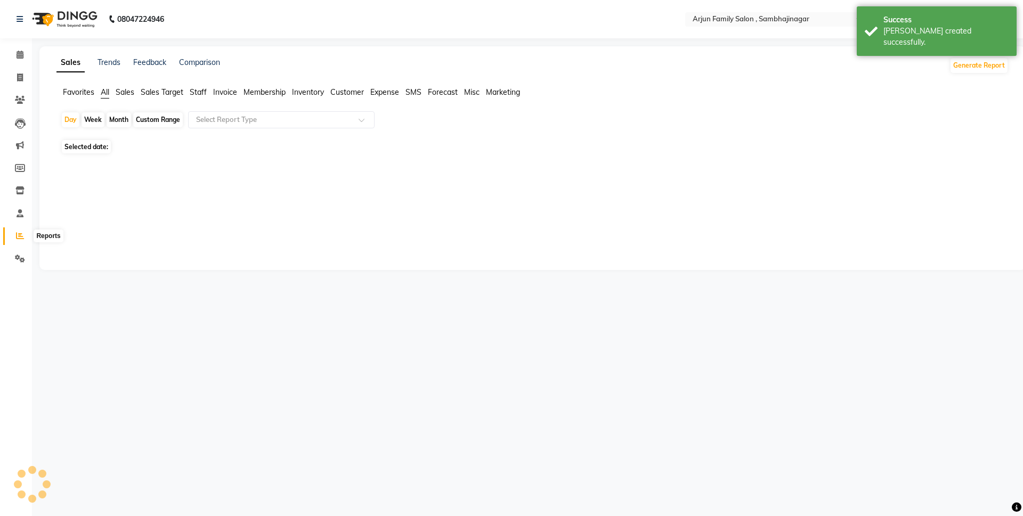
click at [21, 231] on span at bounding box center [20, 236] width 19 height 12
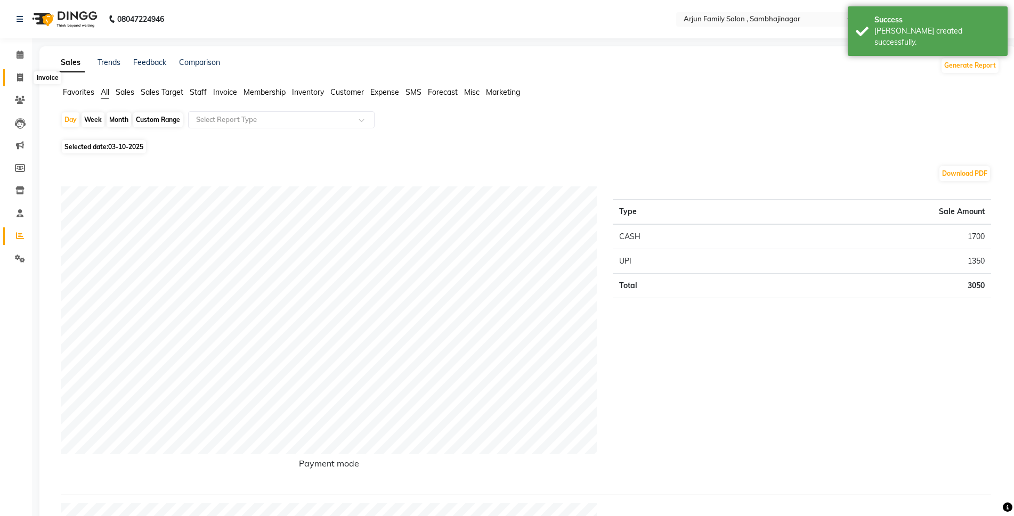
drag, startPoint x: 18, startPoint y: 81, endPoint x: 27, endPoint y: 77, distance: 10.2
click at [18, 81] on span at bounding box center [20, 78] width 19 height 12
select select "service"
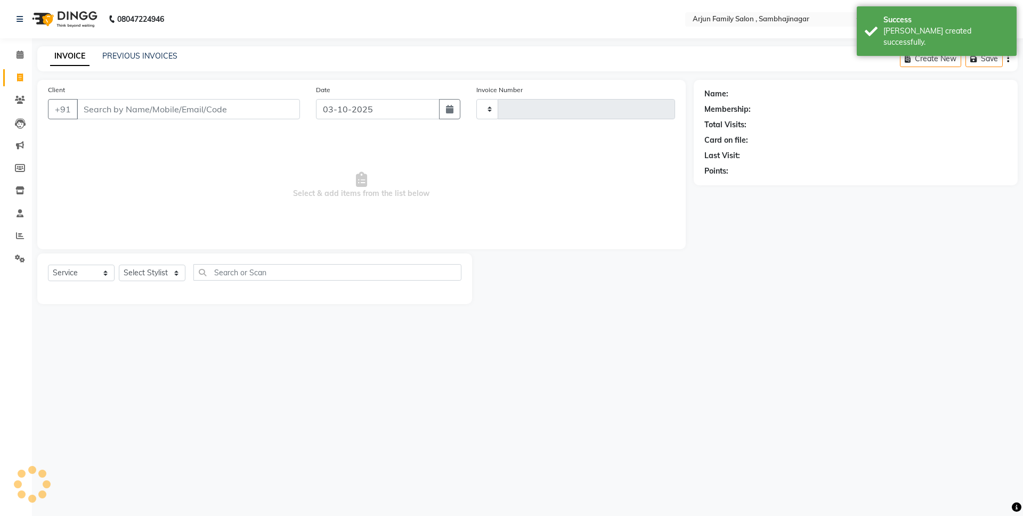
type input "4486"
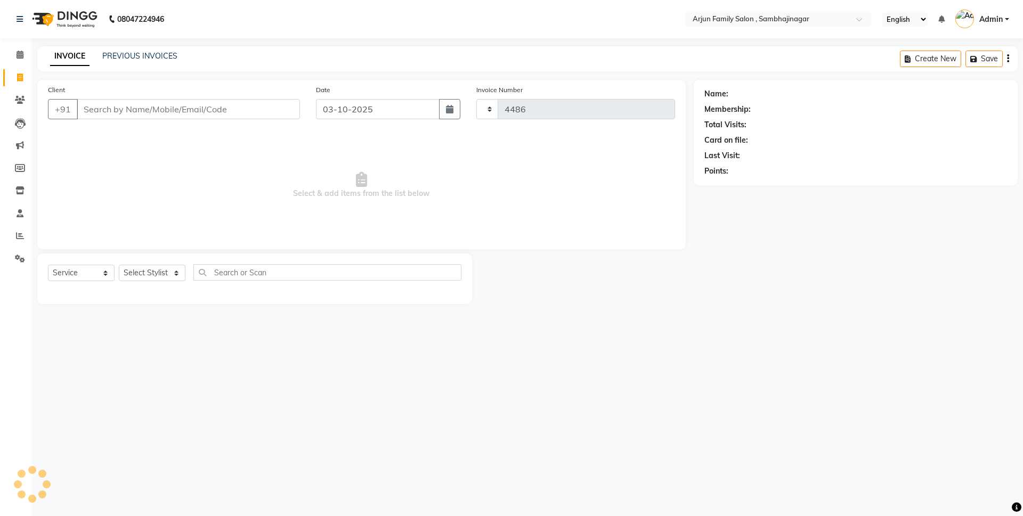
select select "6947"
type input "9604225336"
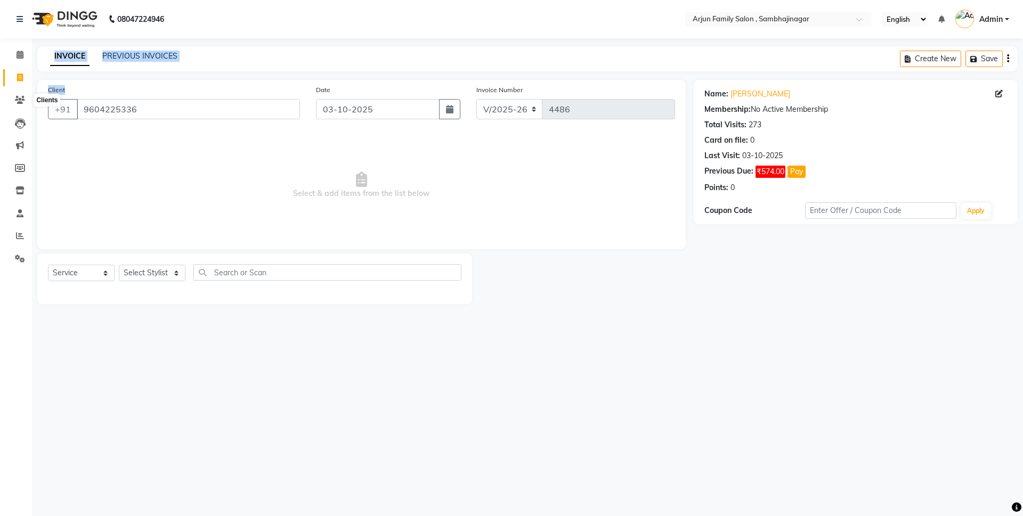
drag, startPoint x: 175, startPoint y: 119, endPoint x: 52, endPoint y: 99, distance: 125.3
click at [23, 94] on app-home "08047224946 Select Location × Arjun Family Salon , Sambhajinagar English ENGLIS…" at bounding box center [511, 160] width 1023 height 320
click at [145, 146] on span "Select & add items from the list below" at bounding box center [361, 185] width 627 height 107
drag, startPoint x: 80, startPoint y: 106, endPoint x: 167, endPoint y: 110, distance: 87.4
click at [167, 110] on input "Client" at bounding box center [188, 109] width 223 height 20
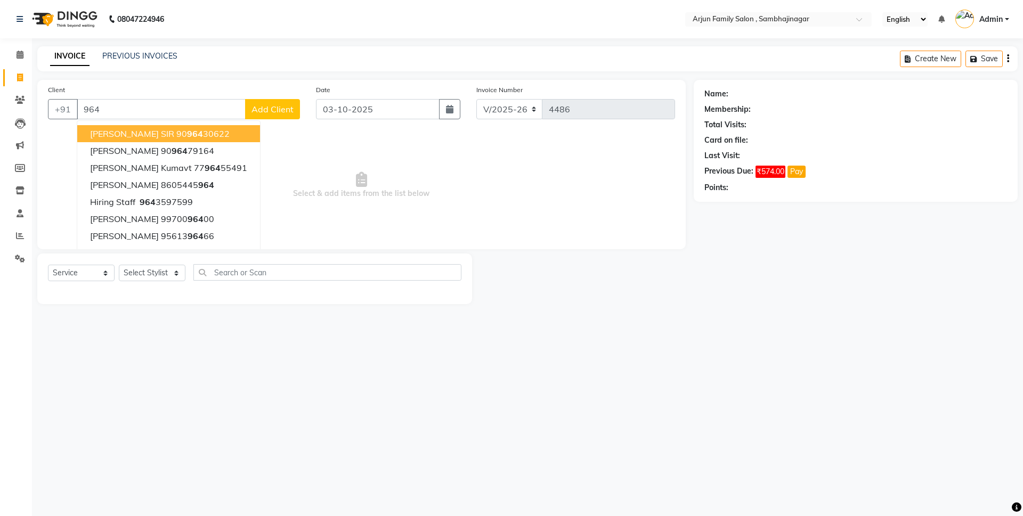
drag, startPoint x: 298, startPoint y: 93, endPoint x: 292, endPoint y: 91, distance: 5.7
click at [294, 92] on div "Client +91 964 AMOL SIR 90 964 30622 shubham rajput 90 964 79164 Payal Kumavt 7…" at bounding box center [174, 106] width 268 height 44
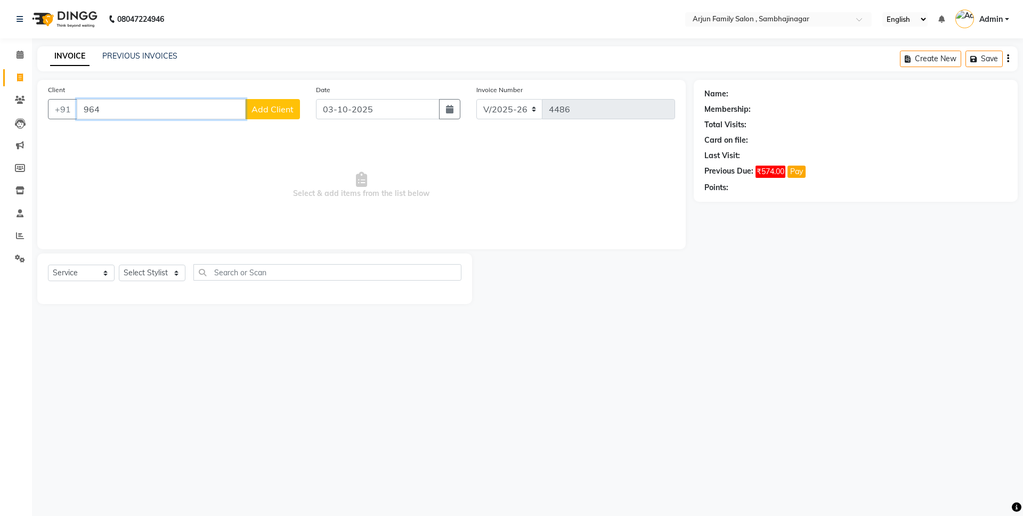
click at [195, 99] on input "964" at bounding box center [161, 109] width 169 height 20
type input "9"
drag, startPoint x: 197, startPoint y: 46, endPoint x: 406, endPoint y: 206, distance: 263.8
select select "6947"
select select "service"
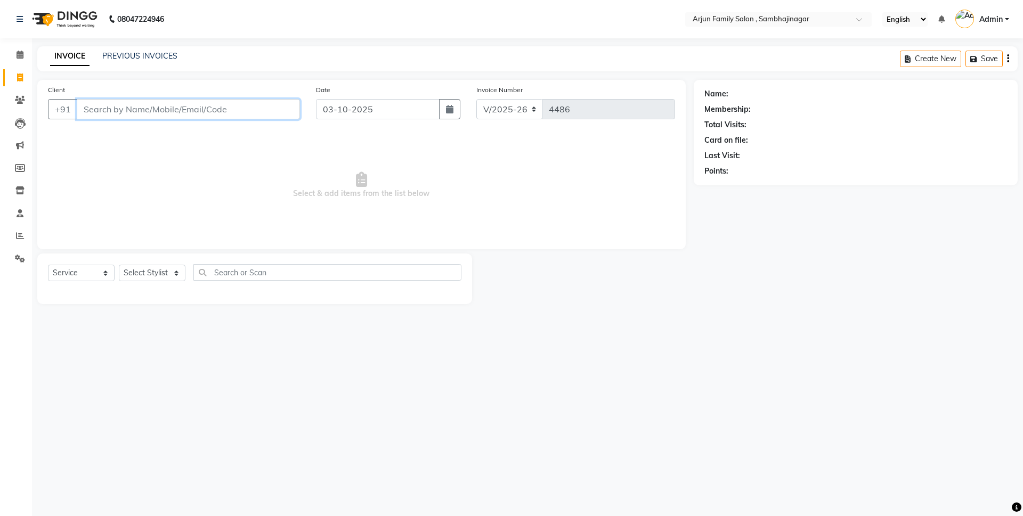
click at [158, 110] on input "Client" at bounding box center [188, 109] width 223 height 20
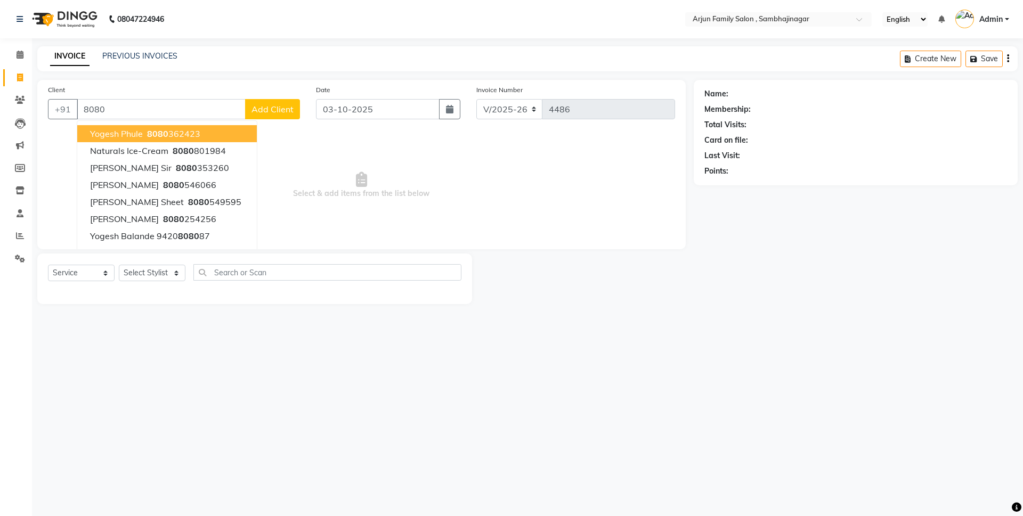
drag, startPoint x: 15, startPoint y: 225, endPoint x: 846, endPoint y: 364, distance: 843.0
click at [846, 364] on div "08047224946 Select Location × Arjun Family Salon , Sambhajinagar English ENGLIS…" at bounding box center [511, 258] width 1023 height 516
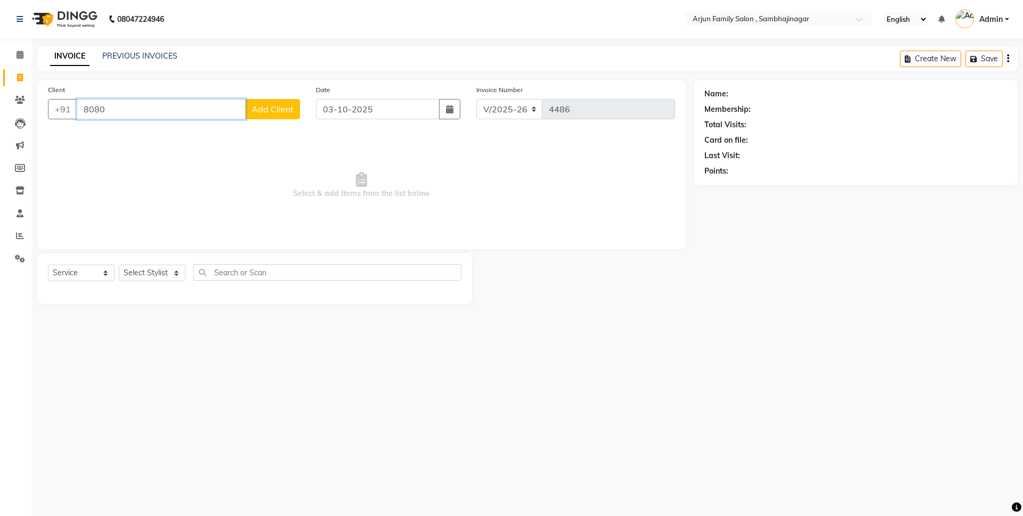
click at [117, 109] on input "8080" at bounding box center [161, 109] width 169 height 20
type input "8080826099"
click at [271, 112] on span "Add Client" at bounding box center [272, 109] width 42 height 11
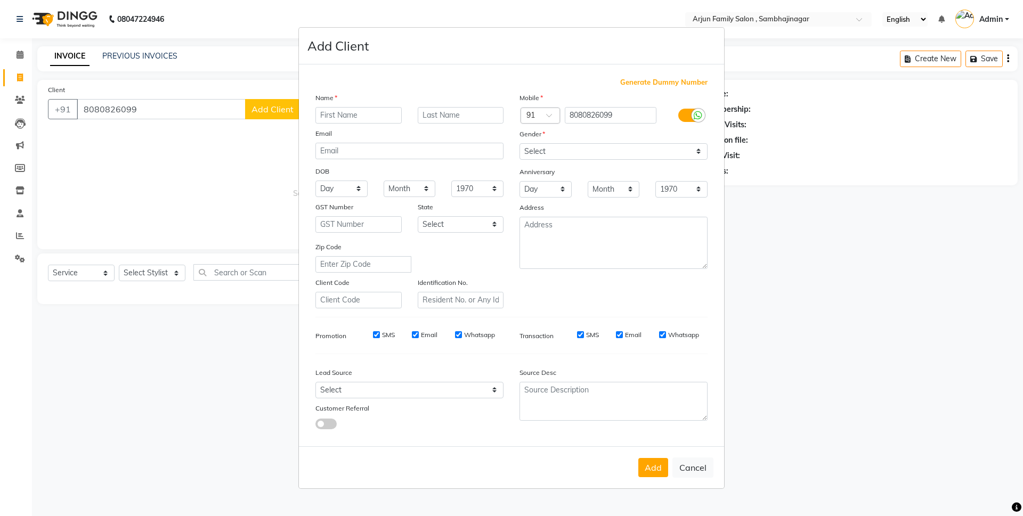
click at [375, 113] on input "text" at bounding box center [358, 115] width 86 height 17
type input "s"
type input "sahil sir"
click at [692, 145] on select "Select Male Female Other Prefer Not To Say" at bounding box center [613, 151] width 188 height 17
select select "male"
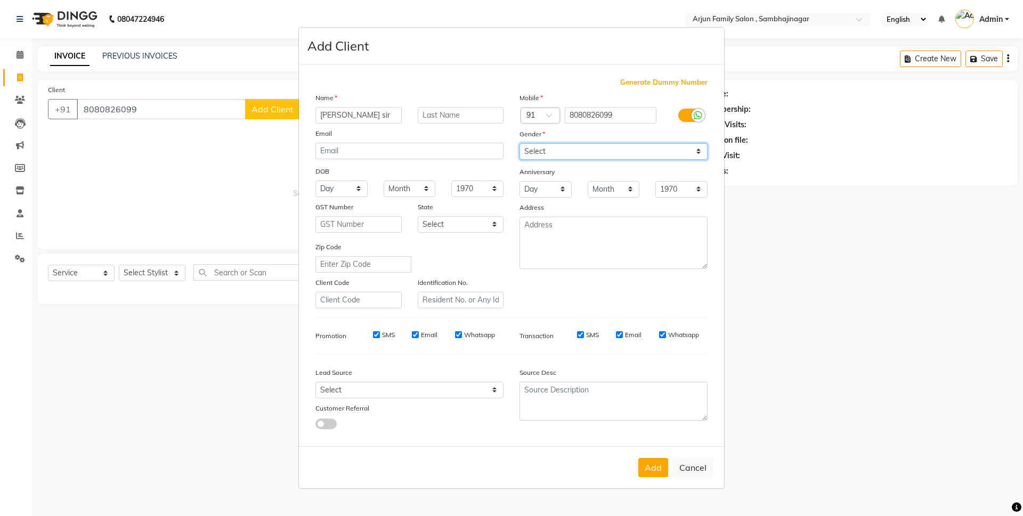
click at [519, 143] on select "Select Male Female Other Prefer Not To Say" at bounding box center [613, 151] width 188 height 17
click at [658, 471] on button "Add" at bounding box center [653, 467] width 30 height 19
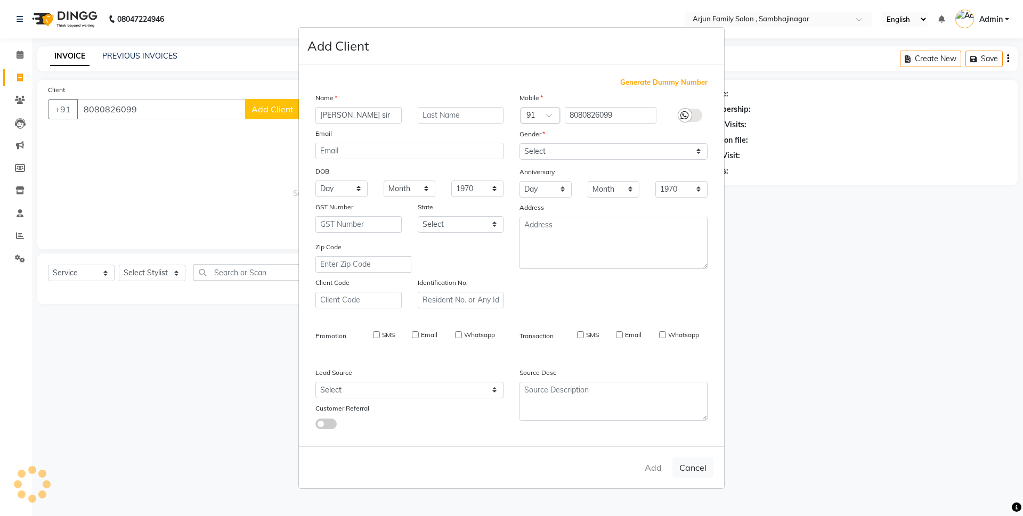
select select
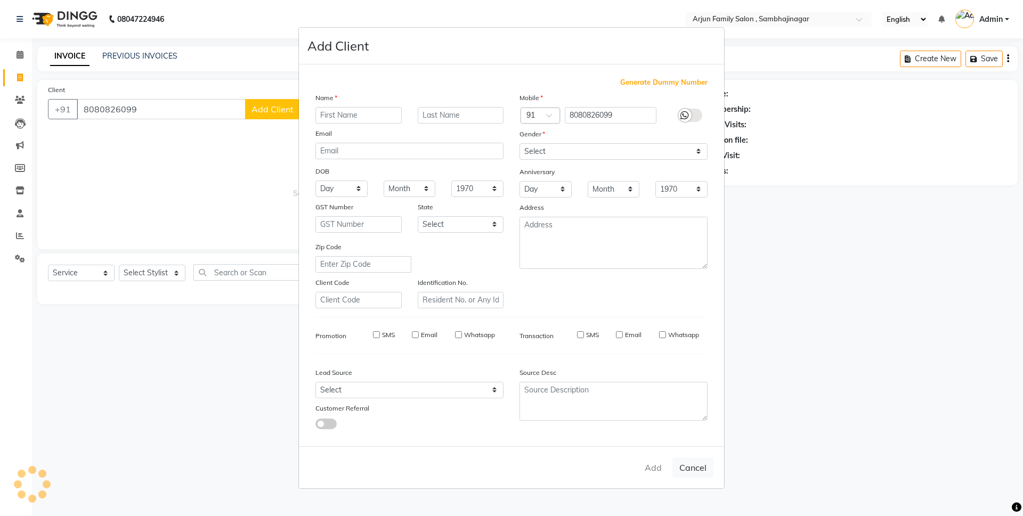
select select
checkbox input "false"
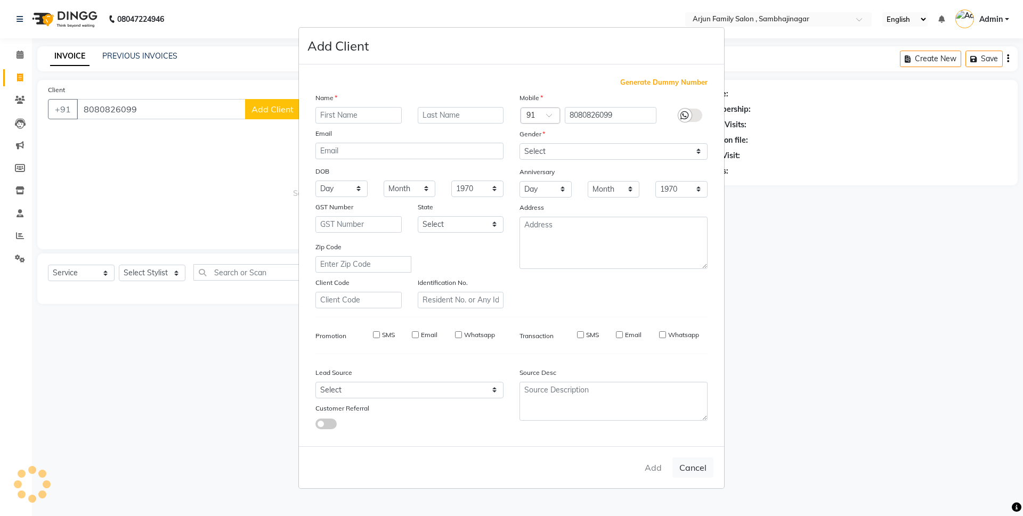
checkbox input "false"
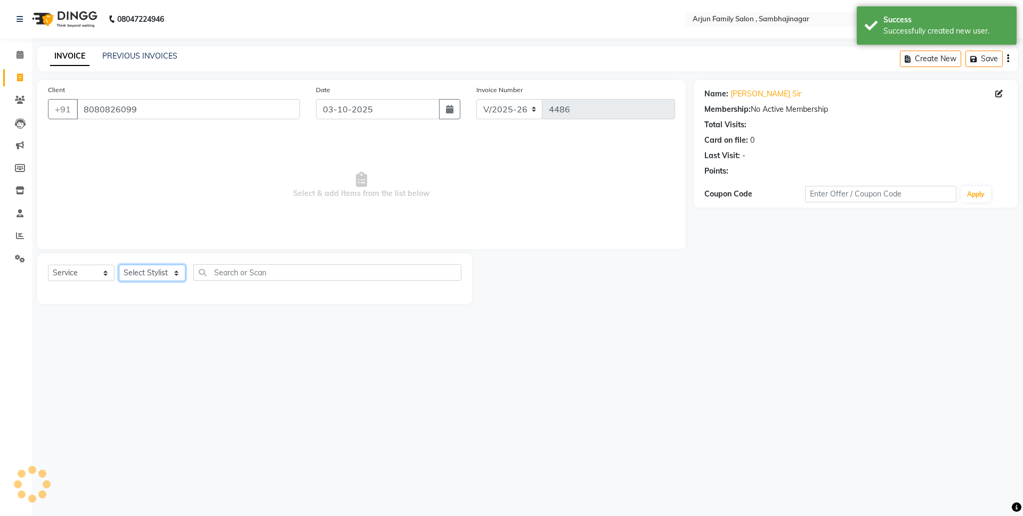
click at [152, 269] on select "Select Stylist arjun atul ganesh ravan kishor pavan prasad yashvanti" at bounding box center [152, 273] width 67 height 17
select select "83793"
click at [119, 265] on select "Select Stylist arjun atul ganesh ravan kishor pavan prasad yashvanti" at bounding box center [152, 273] width 67 height 17
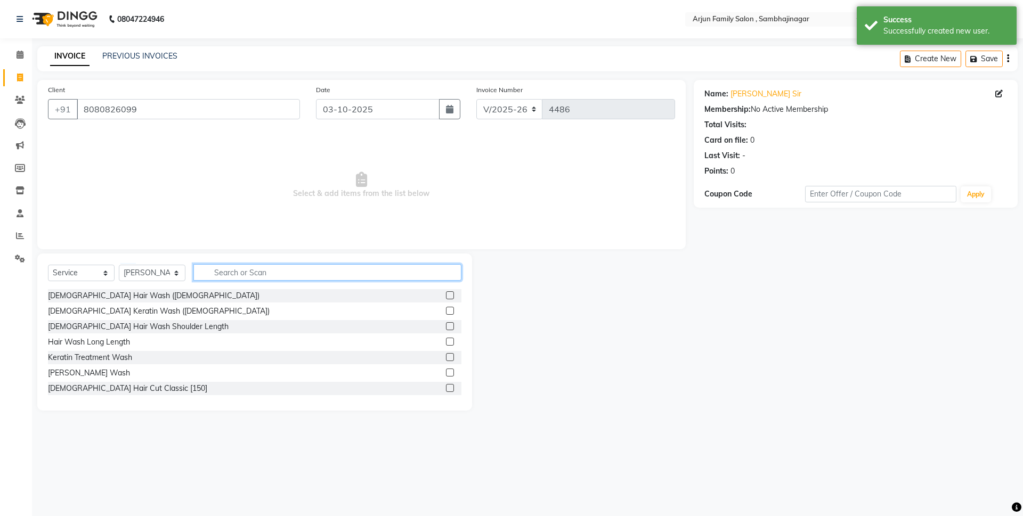
click at [228, 268] on input "text" at bounding box center [327, 272] width 268 height 17
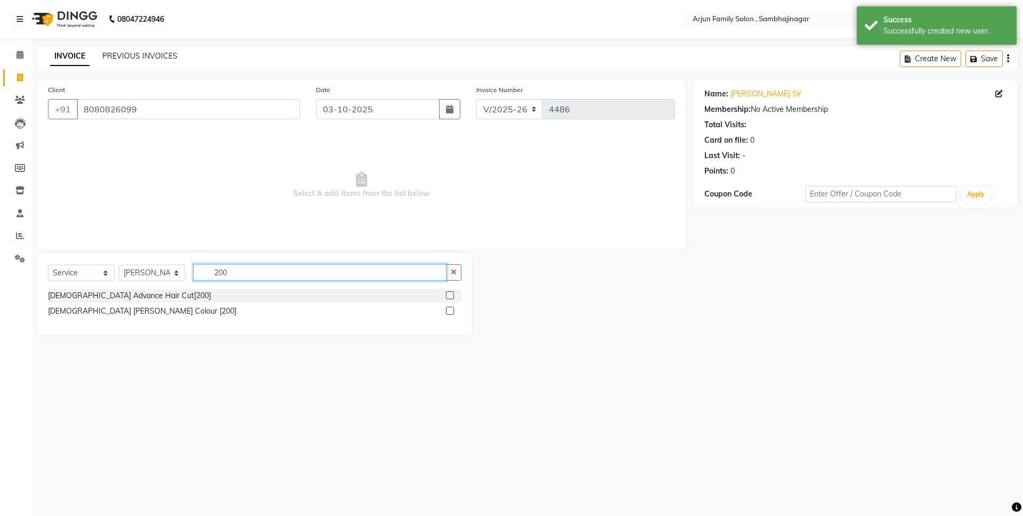
type input "200"
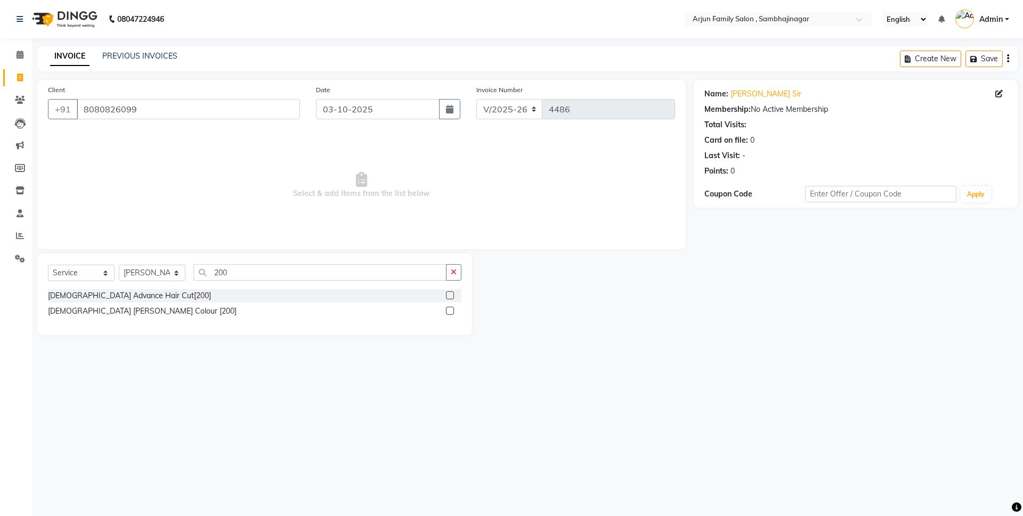
click at [446, 313] on label at bounding box center [450, 311] width 8 height 8
click at [446, 313] on input "checkbox" at bounding box center [449, 311] width 7 height 7
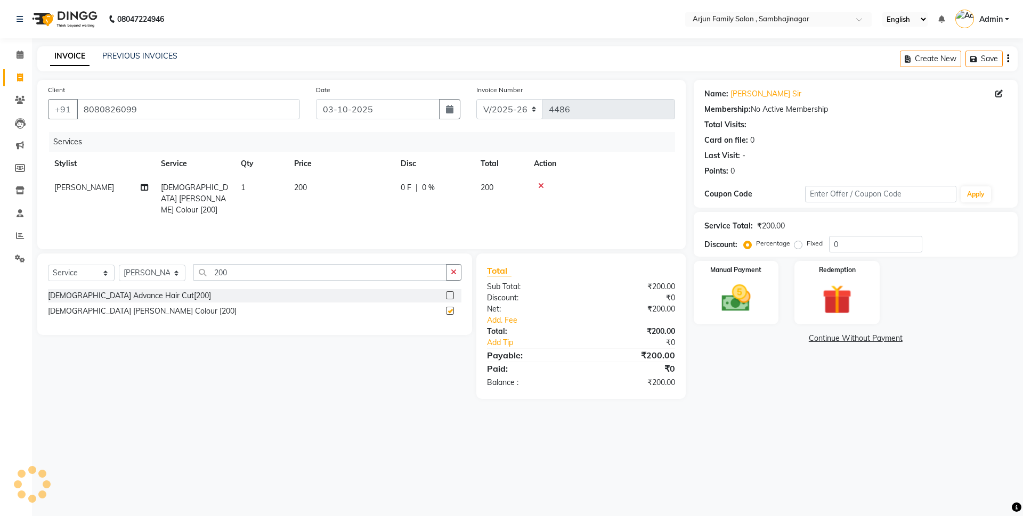
checkbox input "false"
click at [752, 292] on img at bounding box center [736, 298] width 50 height 35
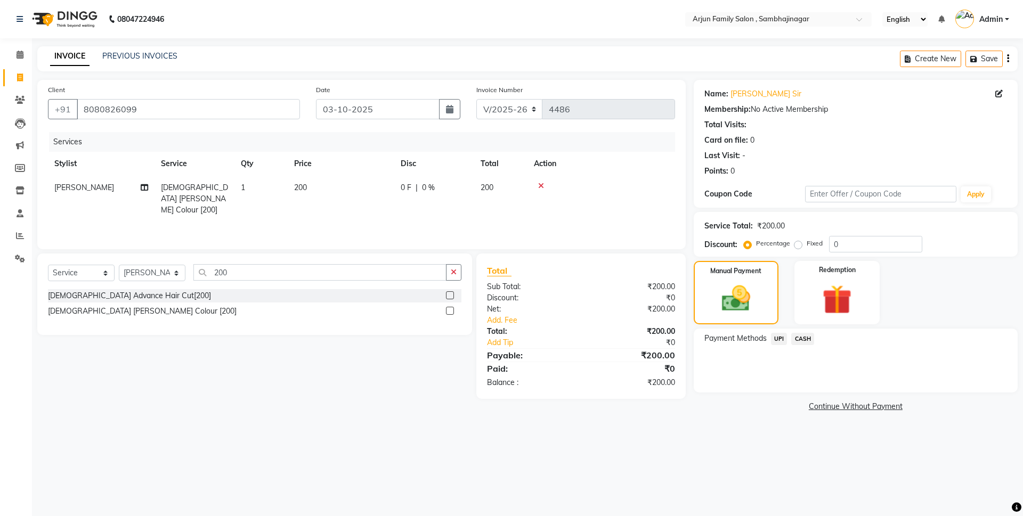
click at [805, 340] on span "CASH" at bounding box center [802, 339] width 23 height 12
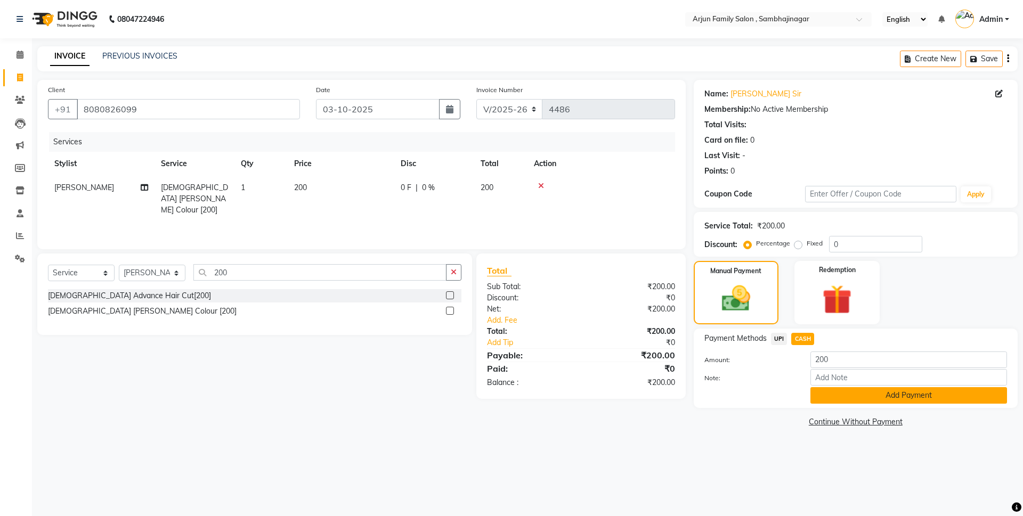
click at [827, 393] on button "Add Payment" at bounding box center [908, 395] width 197 height 17
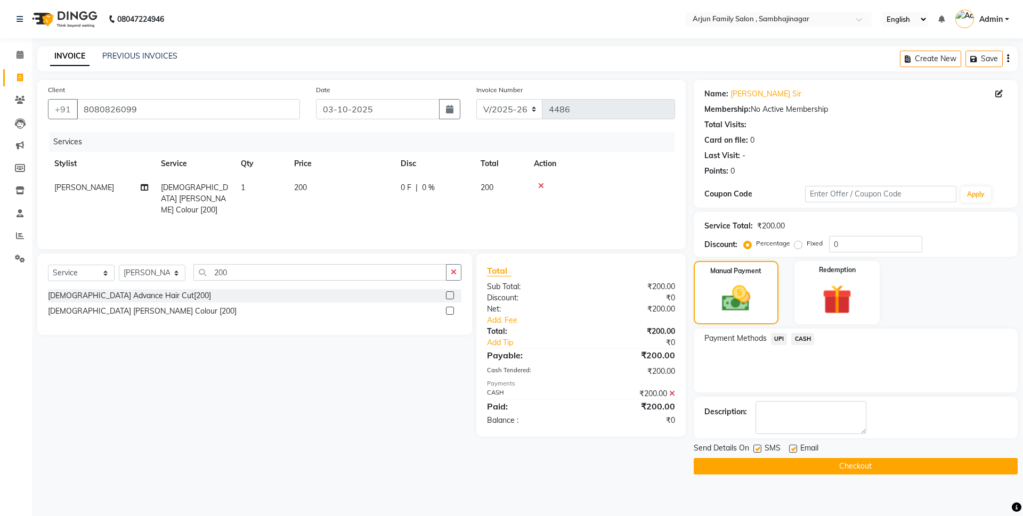
click at [851, 475] on main "INVOICE PREVIOUS INVOICES Create New Save Client +91 8080826099 Date 03-10-2025…" at bounding box center [527, 268] width 991 height 444
click at [853, 462] on button "Checkout" at bounding box center [855, 466] width 324 height 17
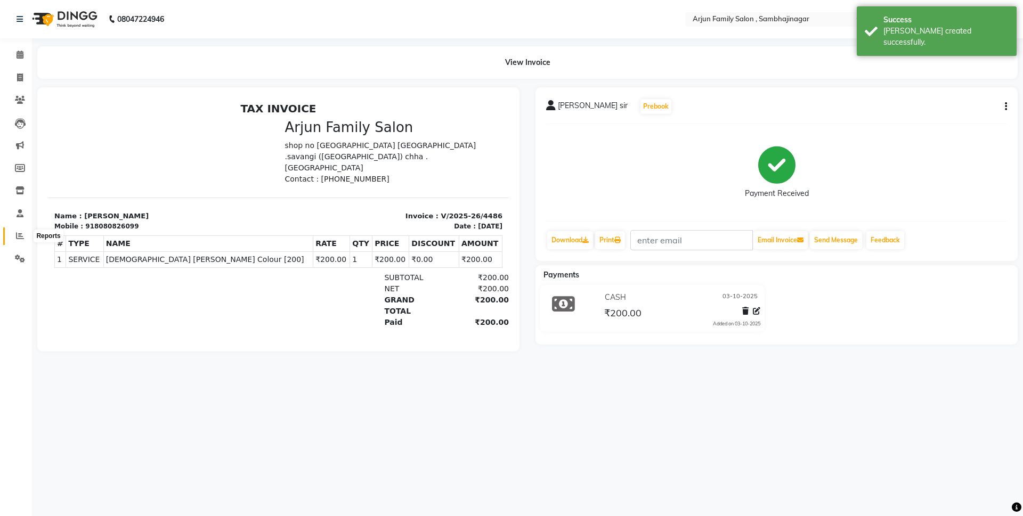
click at [19, 233] on icon at bounding box center [20, 236] width 8 height 8
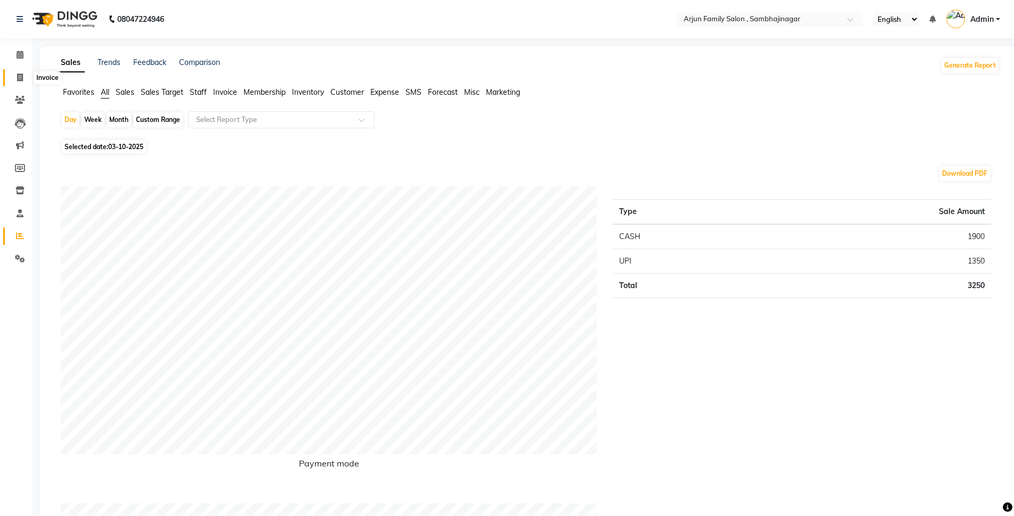
click at [20, 77] on icon at bounding box center [20, 78] width 6 height 8
select select "service"
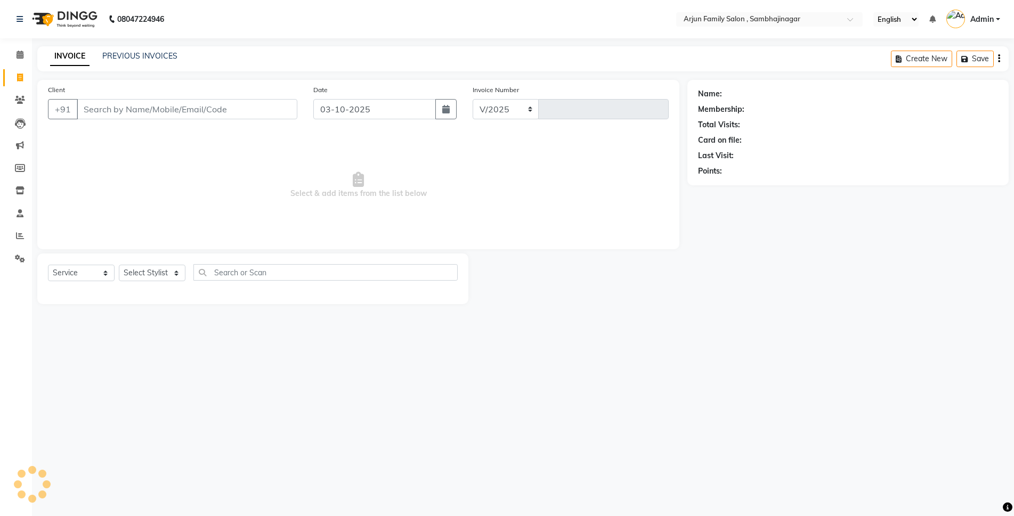
select select "6947"
type input "4487"
